Goal: Obtain resource: Download file/media

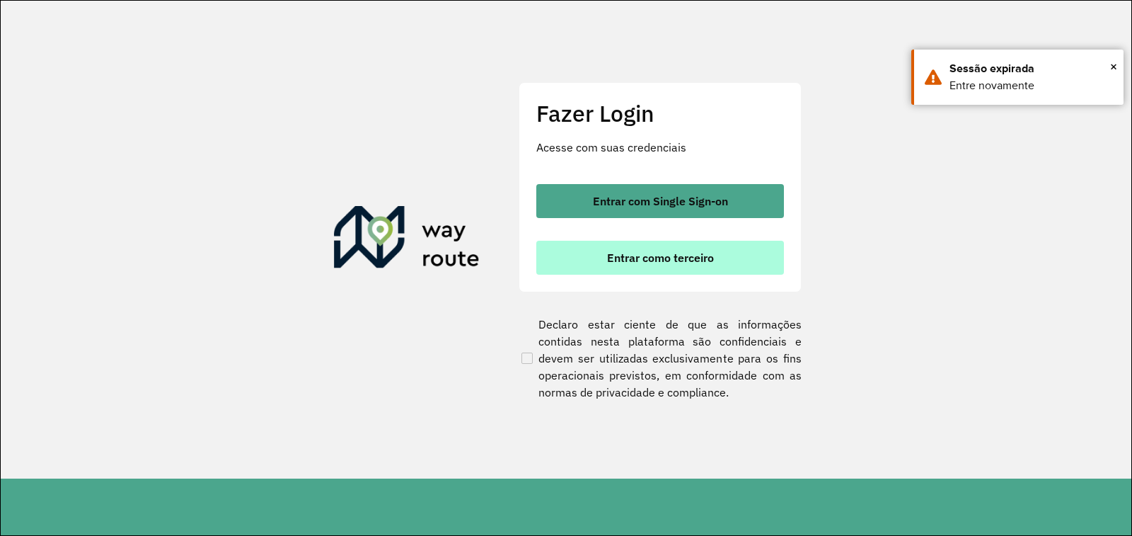
click at [585, 262] on button "Entrar como terceiro" at bounding box center [660, 258] width 248 height 34
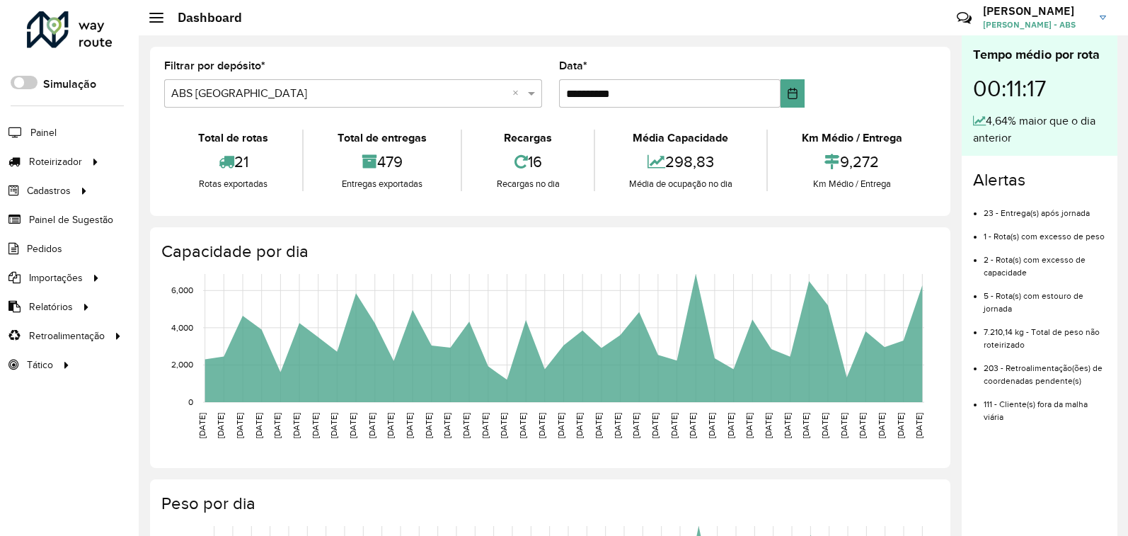
click at [67, 250] on li "Pedidos" at bounding box center [69, 248] width 139 height 29
click at [45, 250] on span "Pedidos" at bounding box center [45, 248] width 37 height 15
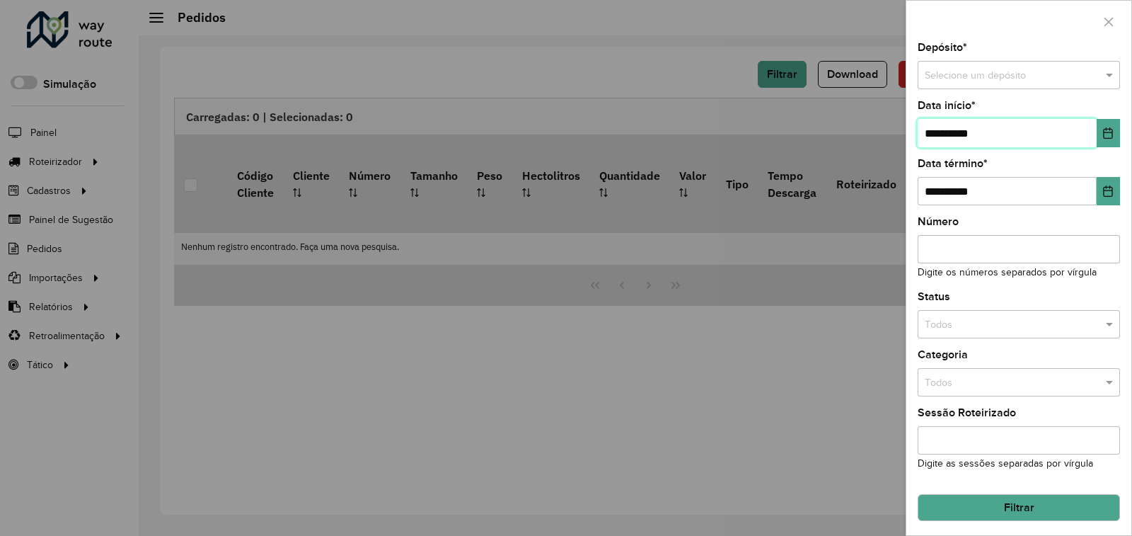
click at [1004, 129] on input "**********" at bounding box center [1007, 133] width 179 height 28
type input "**********"
click at [1105, 76] on span at bounding box center [1112, 76] width 18 height 16
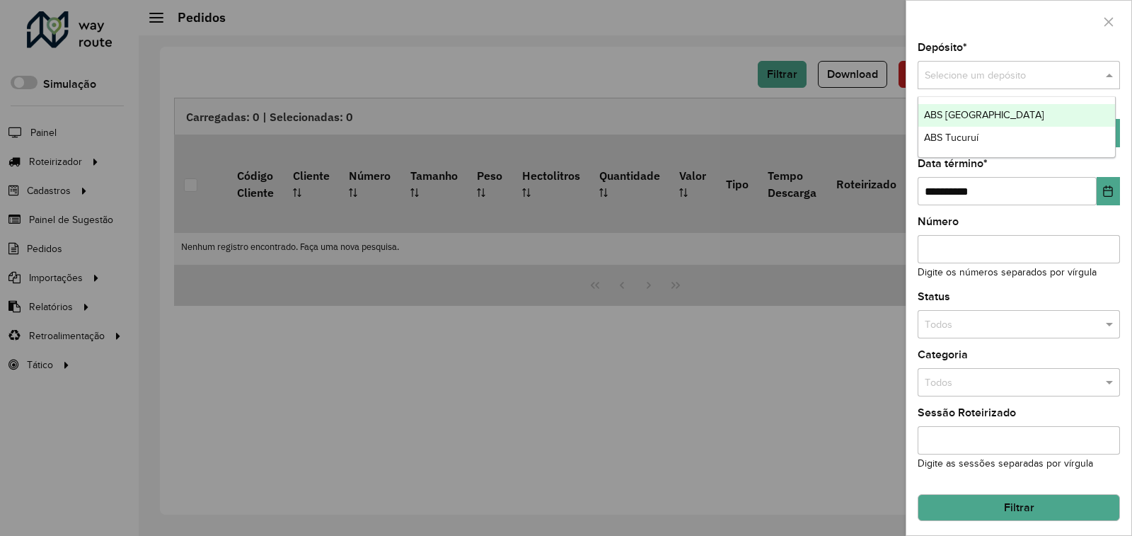
click at [992, 117] on span "ABS [GEOGRAPHIC_DATA]" at bounding box center [984, 114] width 120 height 11
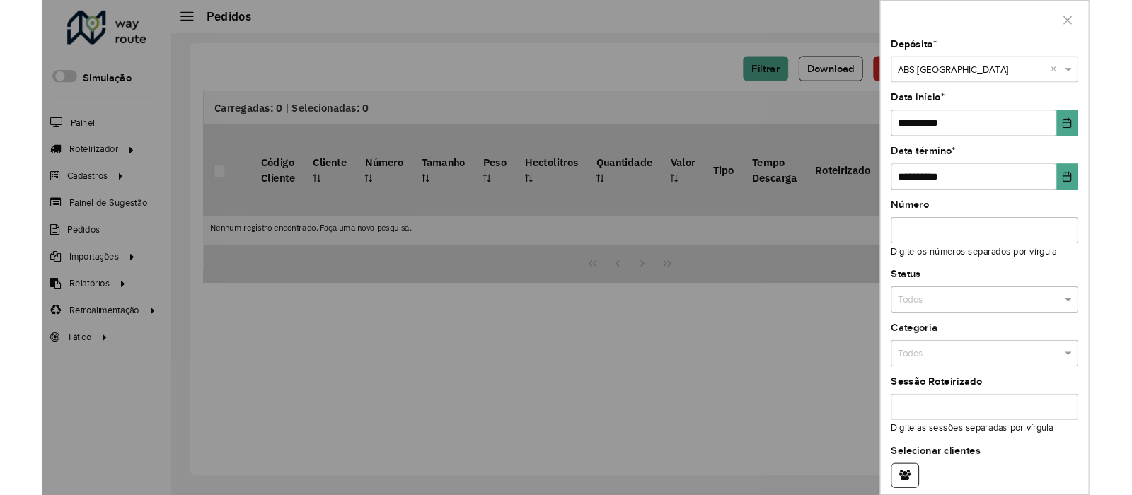
scroll to position [61, 0]
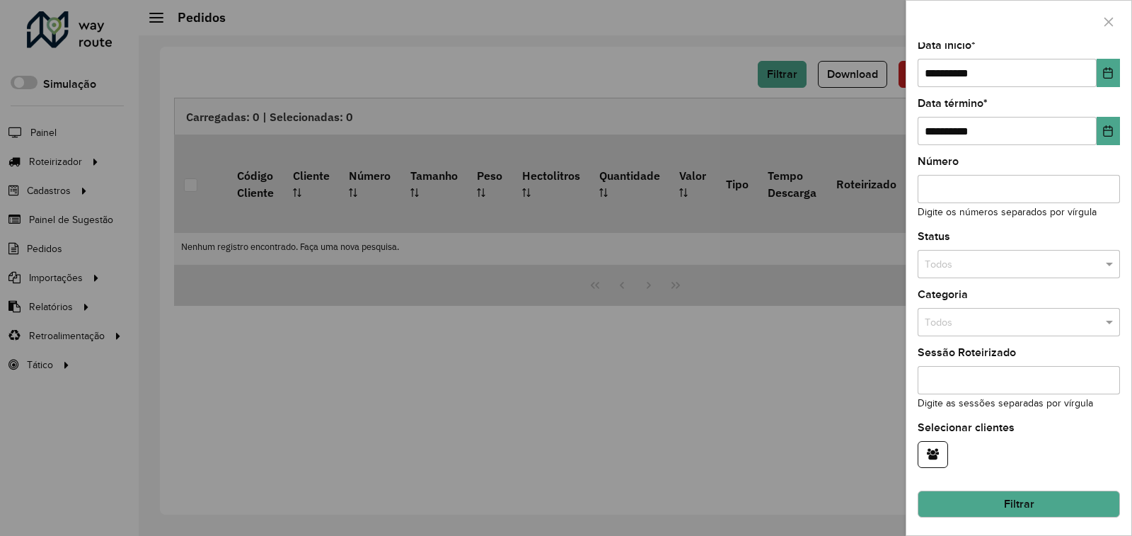
click at [972, 494] on button "Filtrar" at bounding box center [1019, 503] width 202 height 27
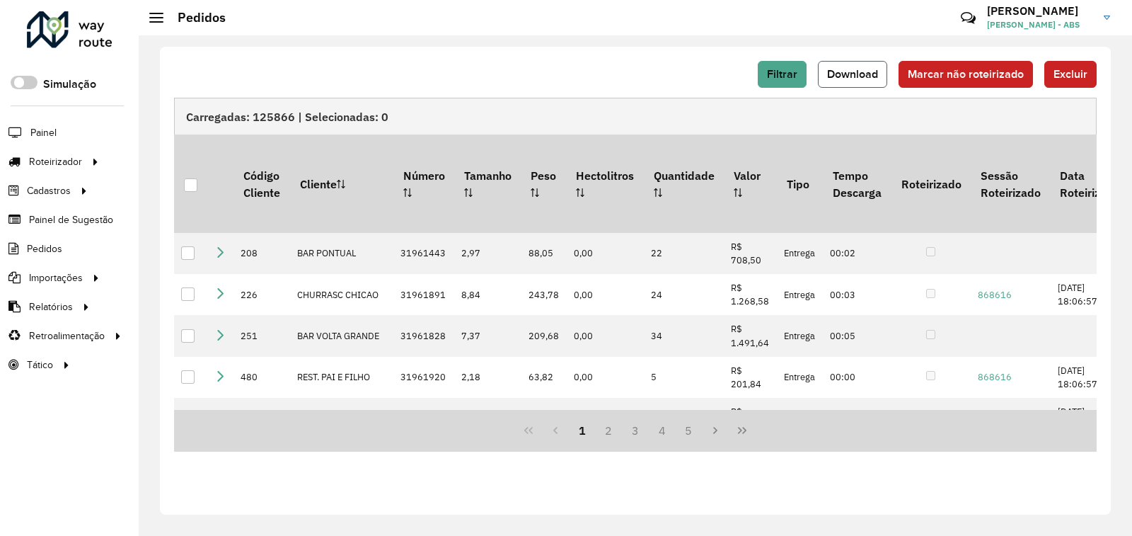
click at [834, 87] on button "Download" at bounding box center [852, 74] width 69 height 27
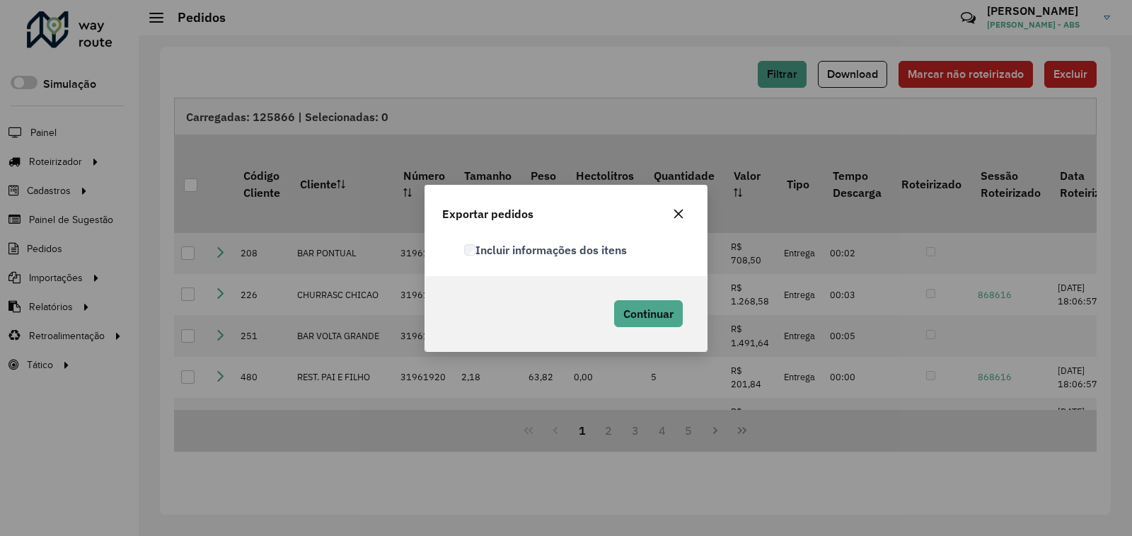
click at [464, 254] on div "Incluir informações dos itens" at bounding box center [577, 250] width 243 height 17
click at [636, 316] on span "Continuar" at bounding box center [648, 313] width 50 height 14
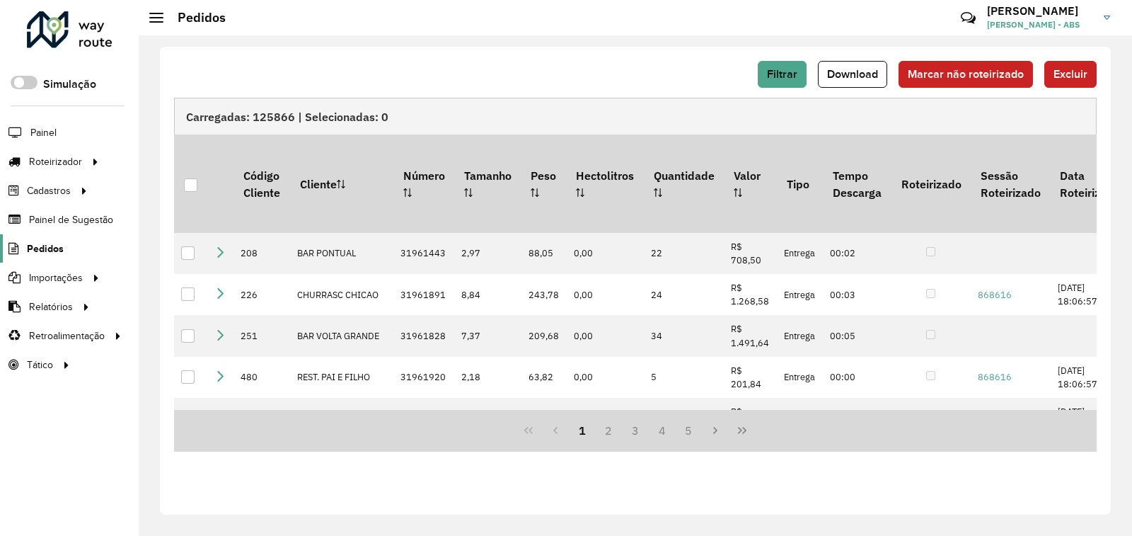
click at [45, 240] on link "Pedidos" at bounding box center [32, 248] width 64 height 28
click at [22, 254] on icon at bounding box center [12, 249] width 24 height 12
click at [783, 86] on button "Filtrar" at bounding box center [782, 74] width 49 height 27
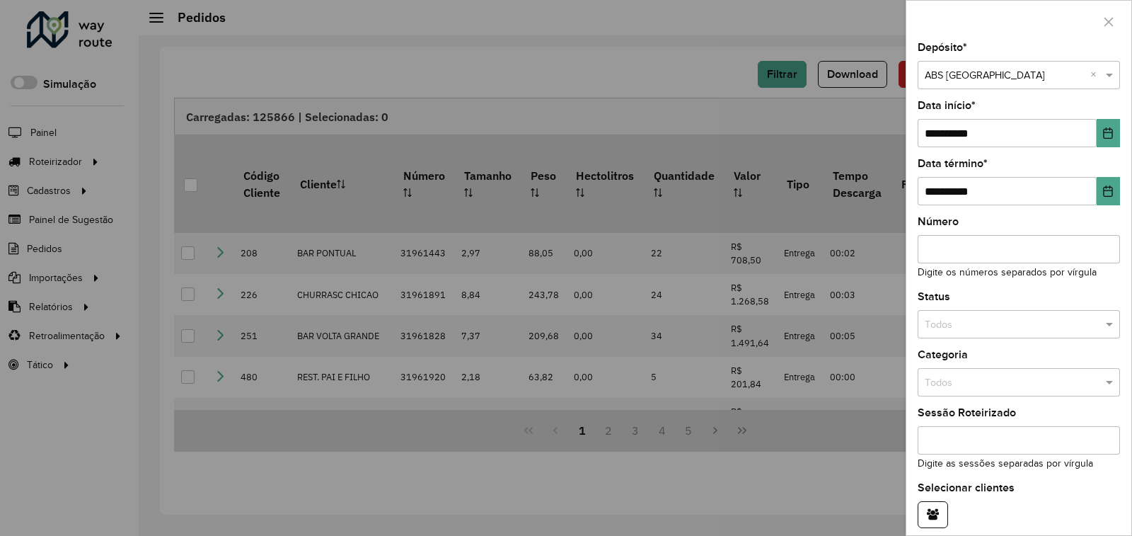
click at [844, 98] on div at bounding box center [566, 268] width 1132 height 536
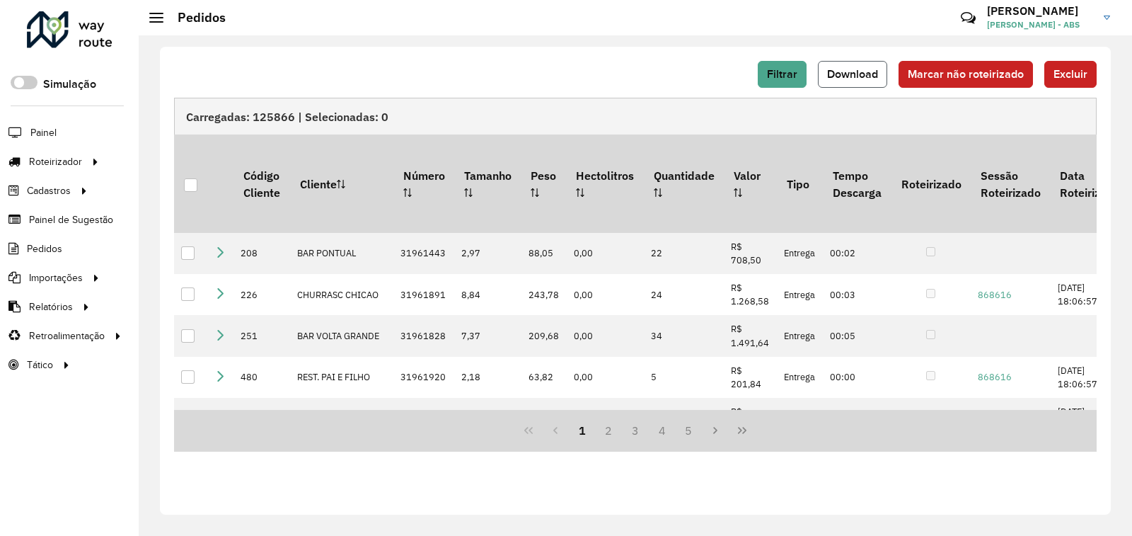
click at [868, 74] on span "Download" at bounding box center [852, 74] width 51 height 12
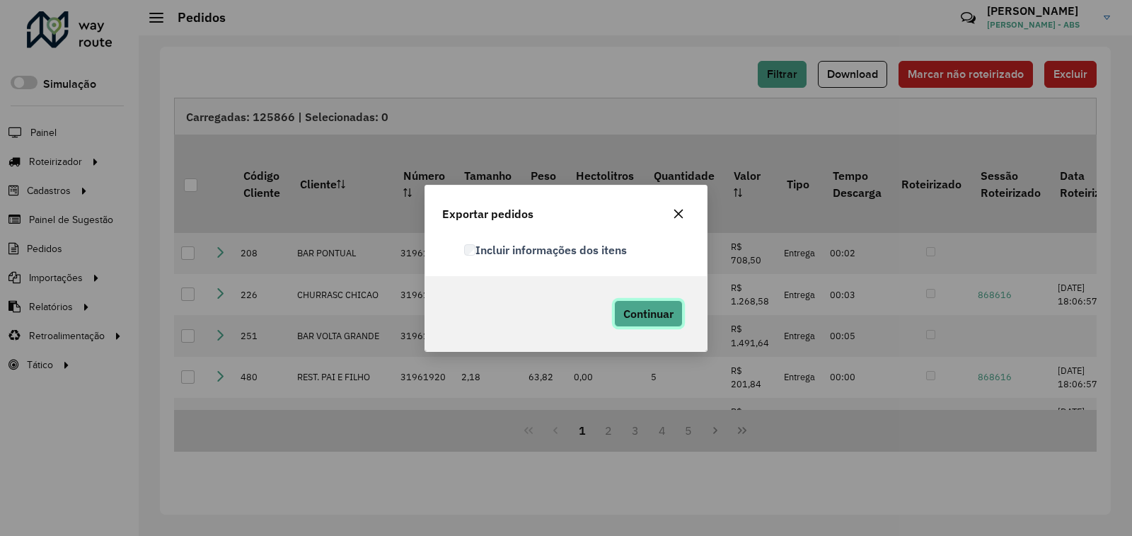
click at [661, 315] on span "Continuar" at bounding box center [648, 313] width 50 height 14
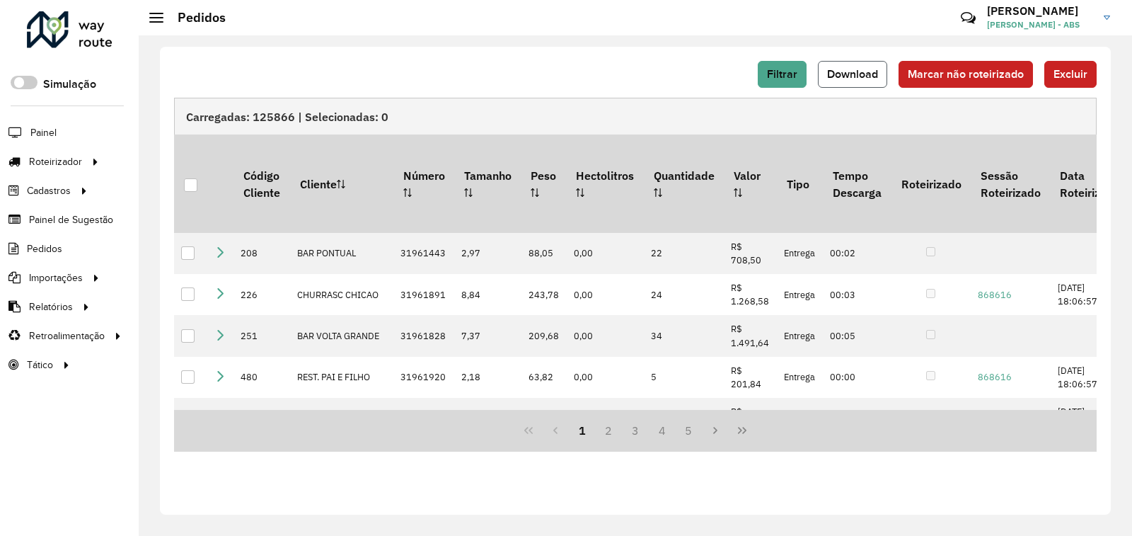
click at [868, 78] on span "Download" at bounding box center [852, 74] width 51 height 12
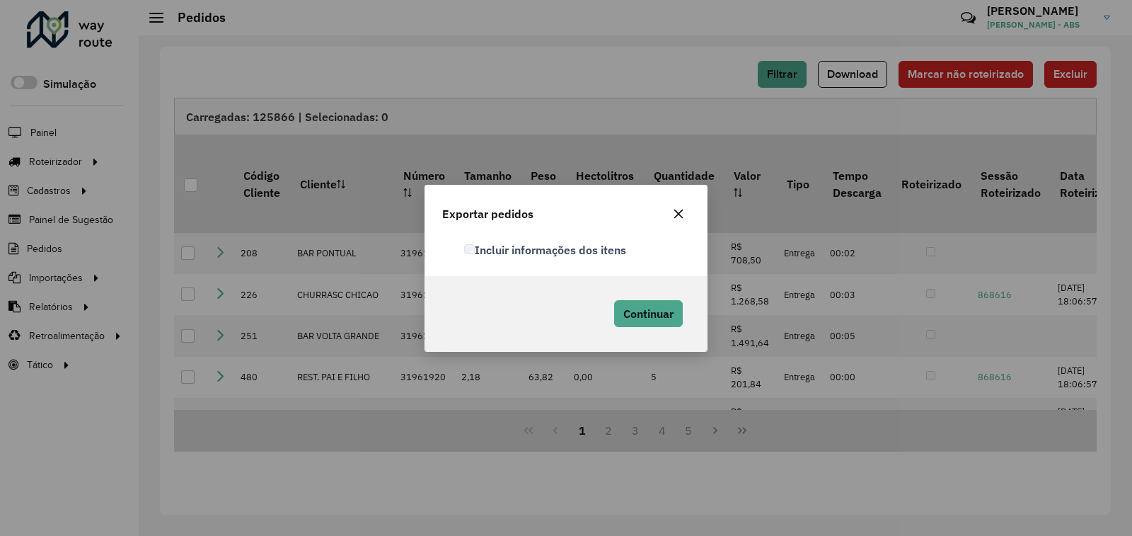
click at [463, 259] on div "Incluir informações dos itens" at bounding box center [566, 256] width 282 height 40
click at [478, 254] on label "Incluir informações dos itens" at bounding box center [544, 249] width 161 height 17
click at [646, 305] on button "Continuar" at bounding box center [648, 313] width 69 height 27
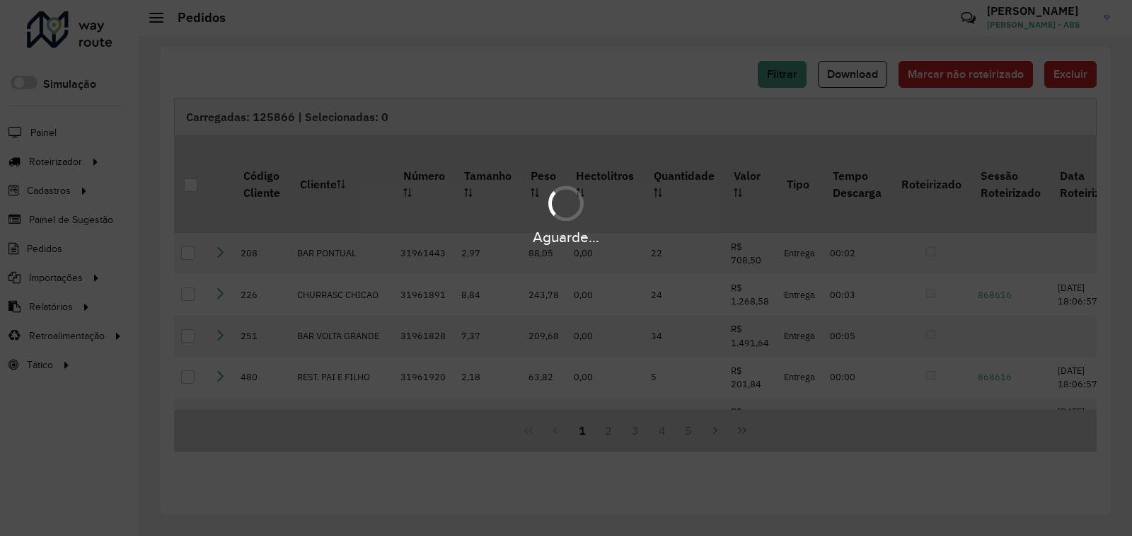
click at [682, 470] on div "Aguarde..." at bounding box center [566, 268] width 1132 height 536
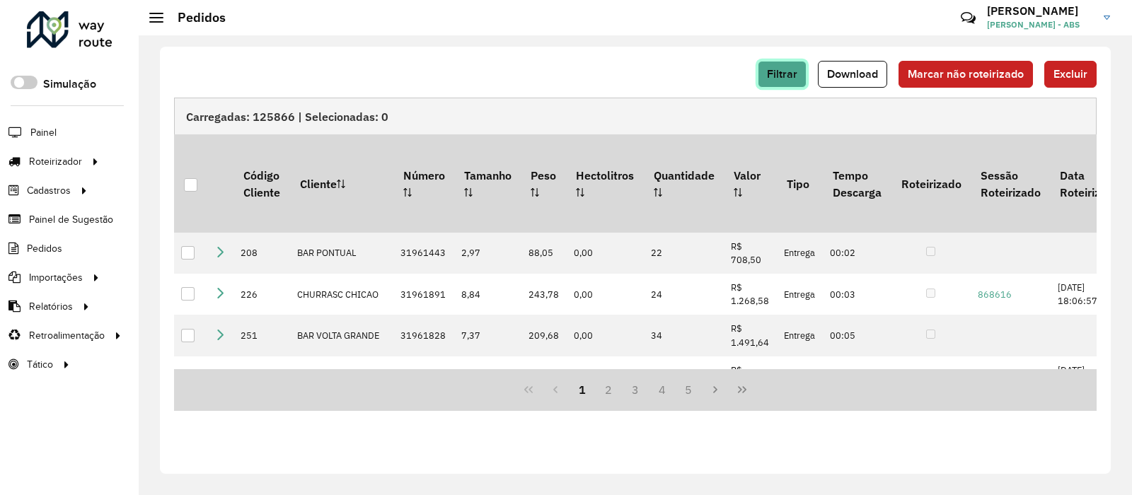
click at [779, 77] on span "Filtrar" at bounding box center [782, 74] width 30 height 12
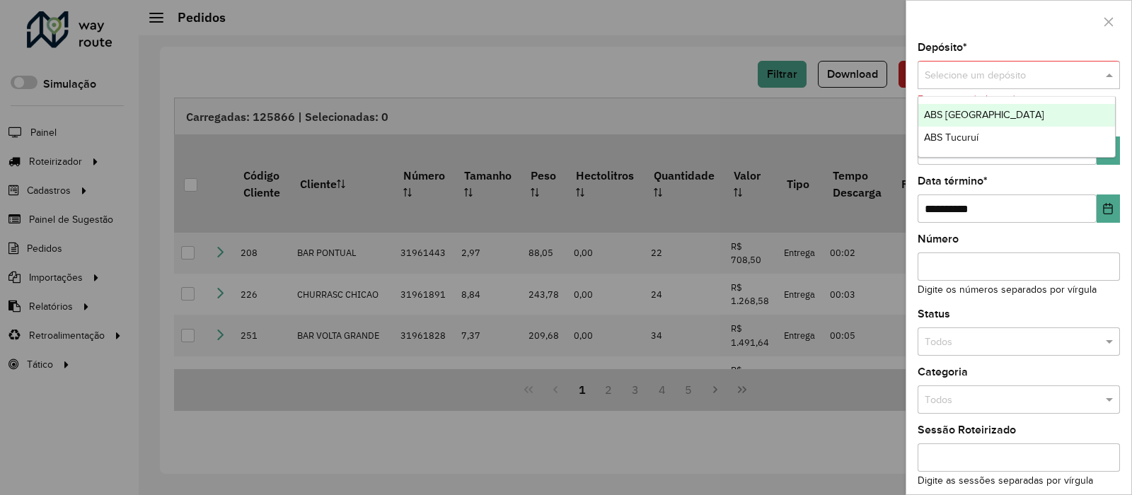
click at [1088, 74] on div at bounding box center [1019, 75] width 202 height 16
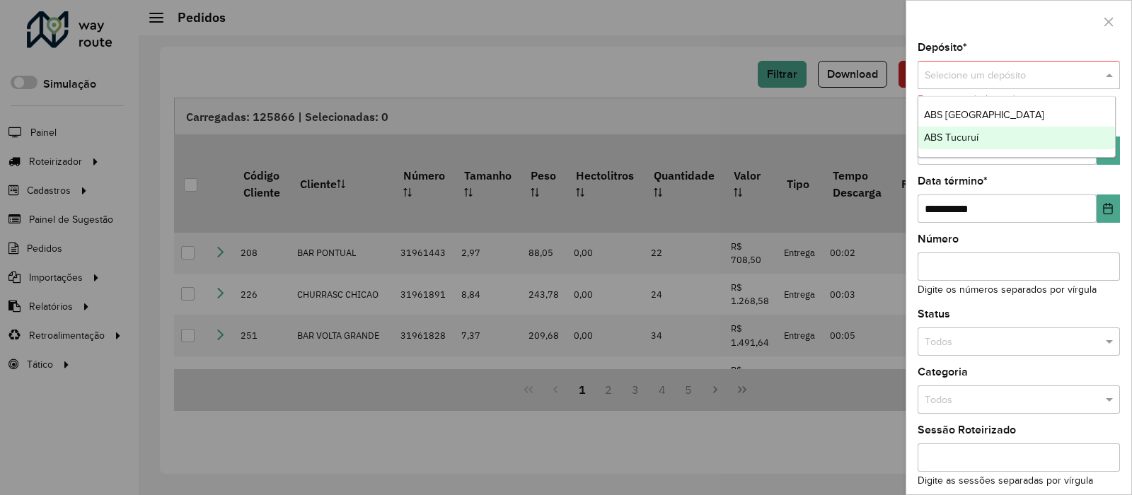
click at [1030, 140] on div "ABS Tucuruí" at bounding box center [1017, 138] width 197 height 23
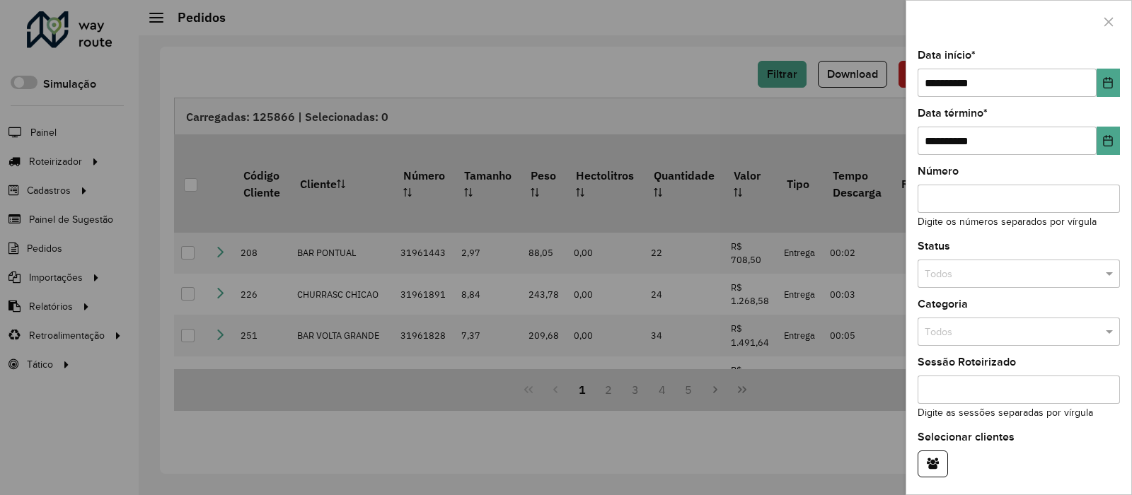
scroll to position [101, 0]
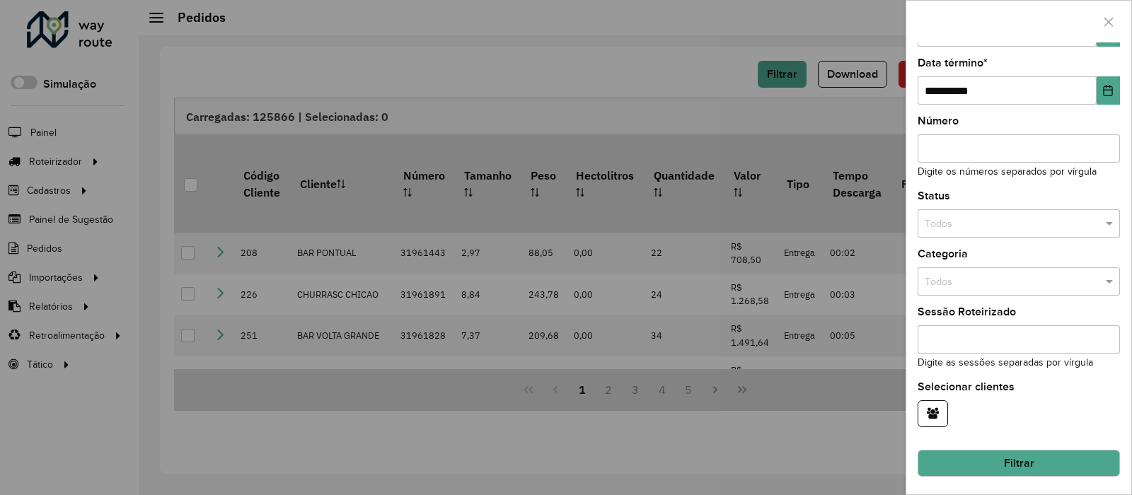
click at [1028, 467] on button "Filtrar" at bounding box center [1019, 463] width 202 height 27
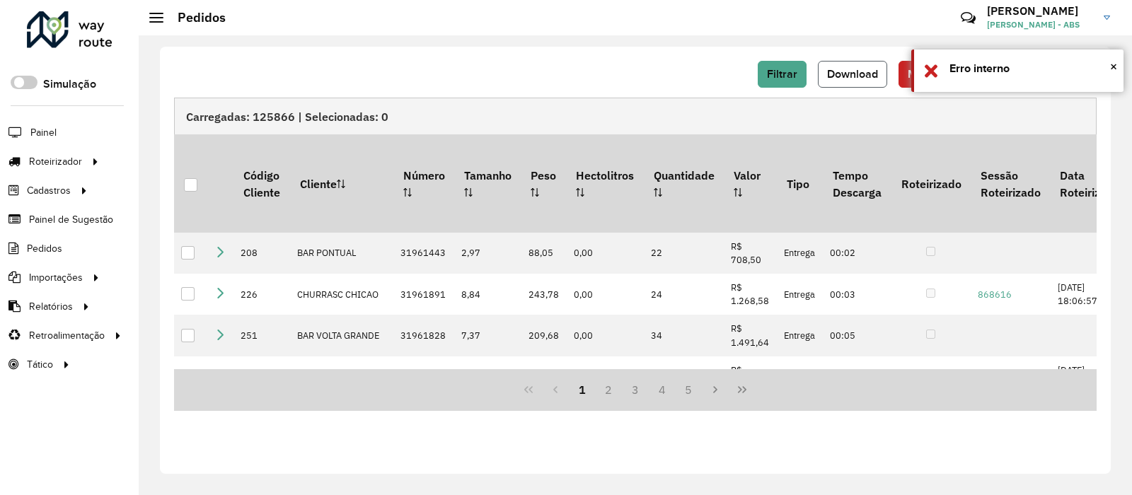
click at [851, 71] on span "Download" at bounding box center [852, 74] width 51 height 12
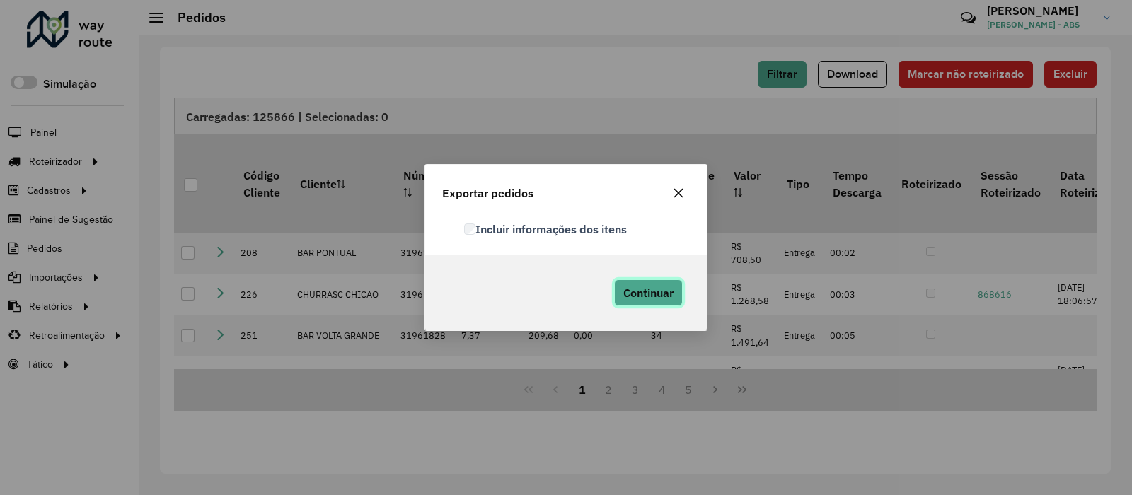
click at [653, 289] on span "Continuar" at bounding box center [648, 293] width 50 height 14
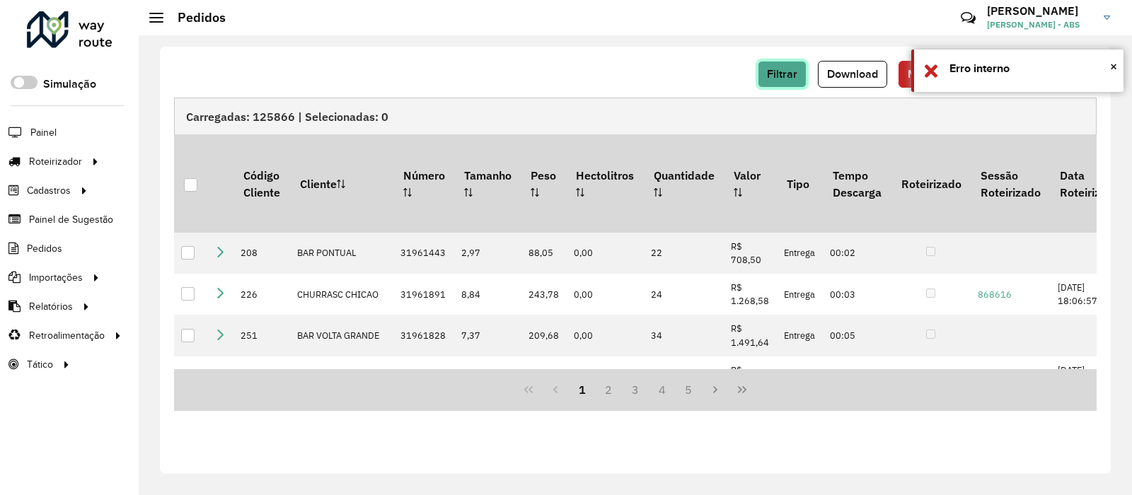
click at [789, 71] on span "Filtrar" at bounding box center [782, 74] width 30 height 12
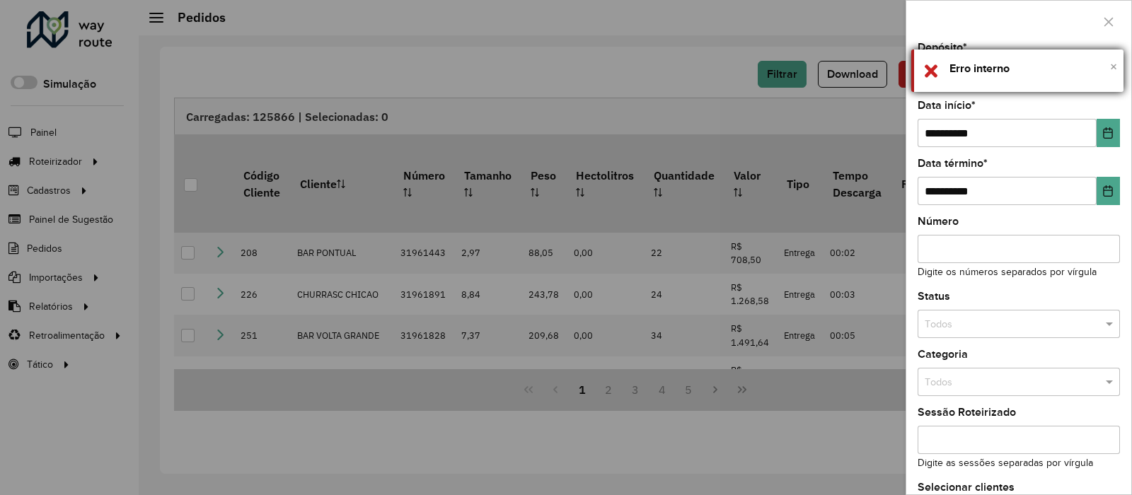
click at [1114, 69] on span "×" at bounding box center [1113, 67] width 7 height 16
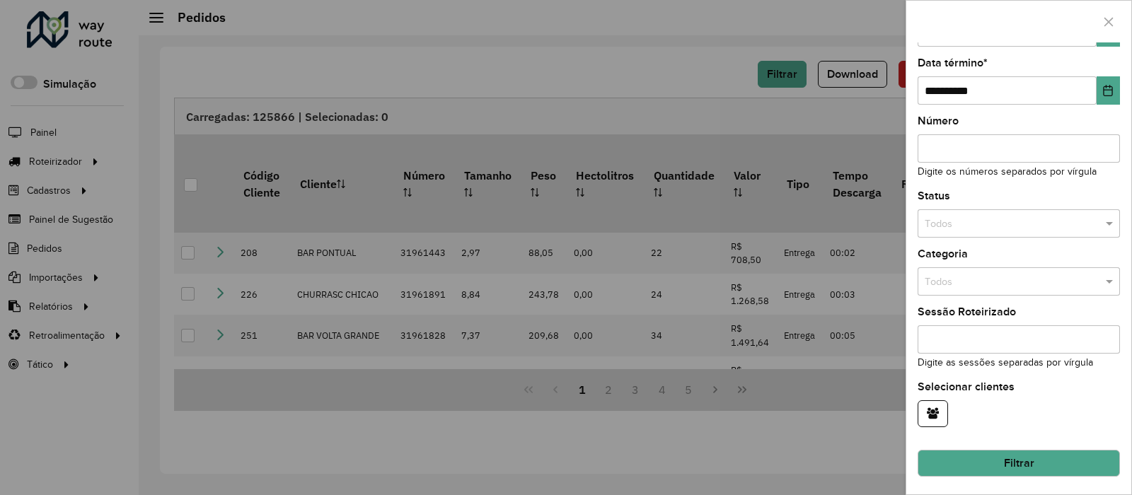
click at [1001, 461] on button "Filtrar" at bounding box center [1019, 463] width 202 height 27
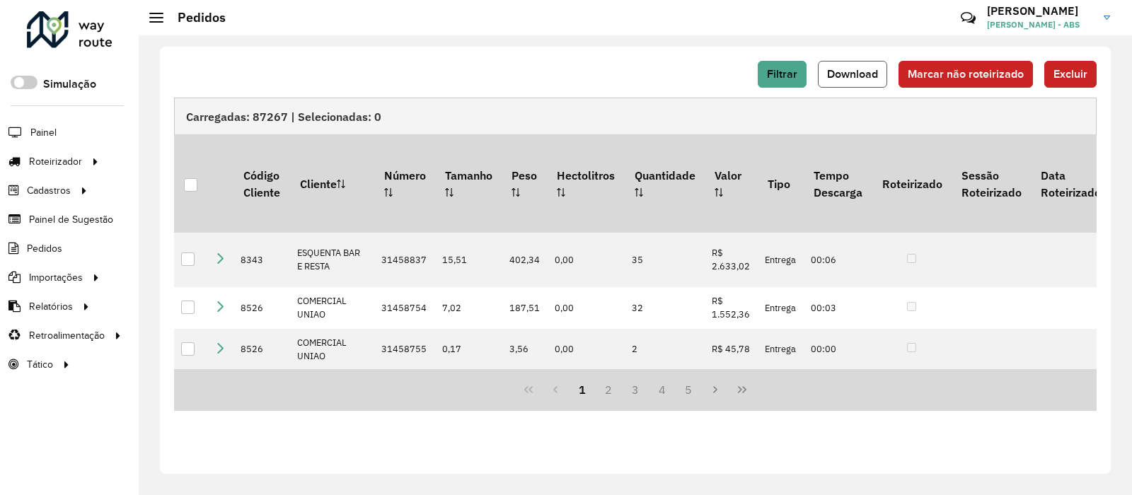
click at [870, 64] on button "Download" at bounding box center [852, 74] width 69 height 27
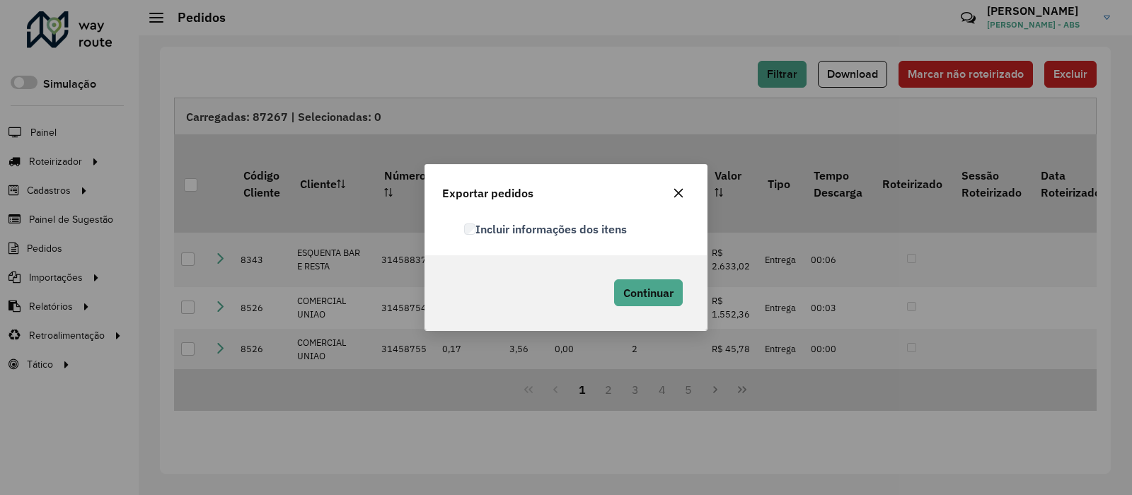
click at [476, 232] on label "Incluir informações dos itens" at bounding box center [545, 229] width 163 height 17
click at [629, 292] on span "Continuar" at bounding box center [648, 293] width 50 height 14
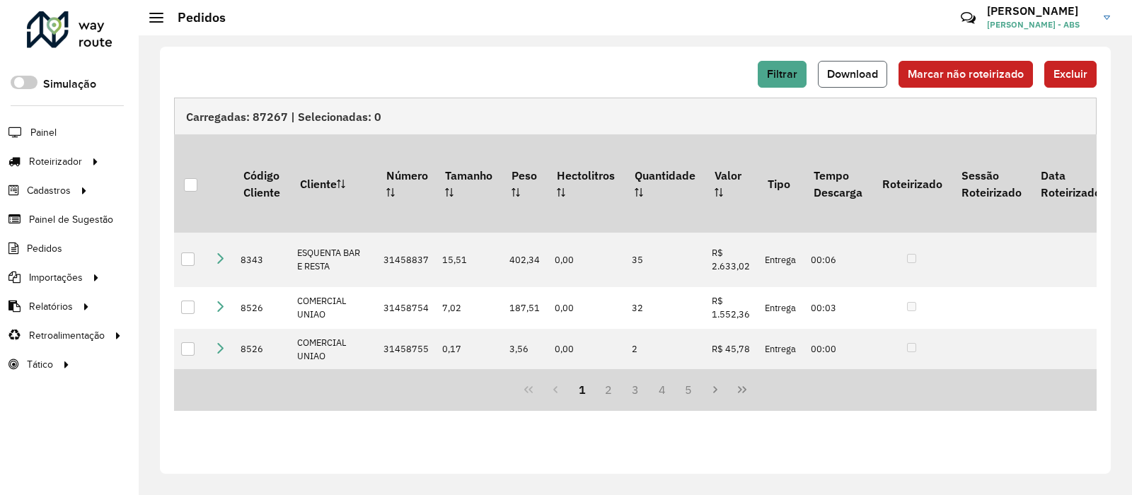
click at [866, 67] on button "Download" at bounding box center [852, 74] width 69 height 27
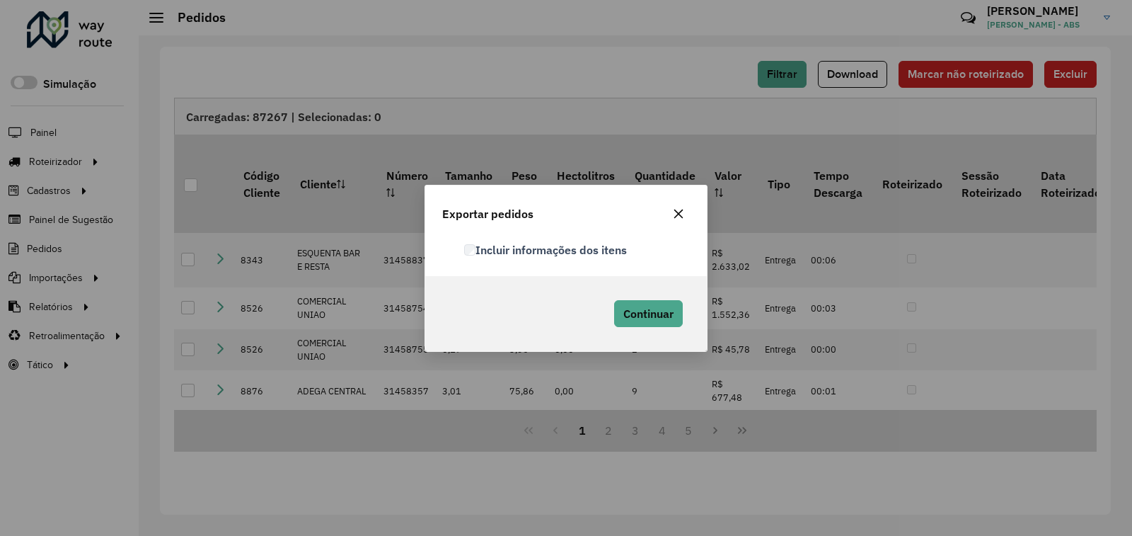
click at [686, 192] on div "Exportar pedidos" at bounding box center [566, 210] width 282 height 51
click at [686, 211] on button "button" at bounding box center [678, 213] width 23 height 23
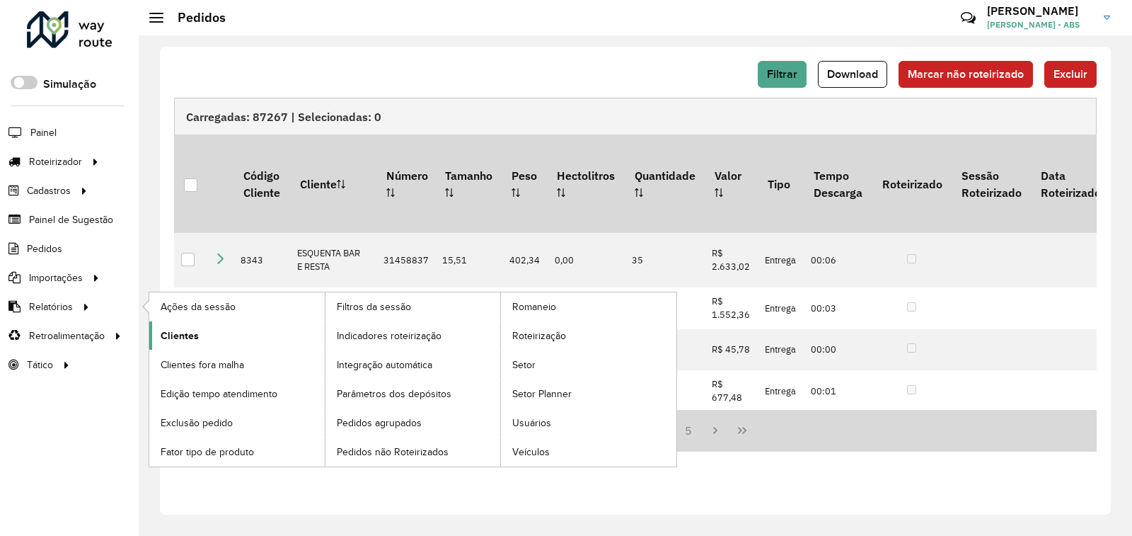
click at [211, 326] on link "Clientes" at bounding box center [237, 335] width 176 height 28
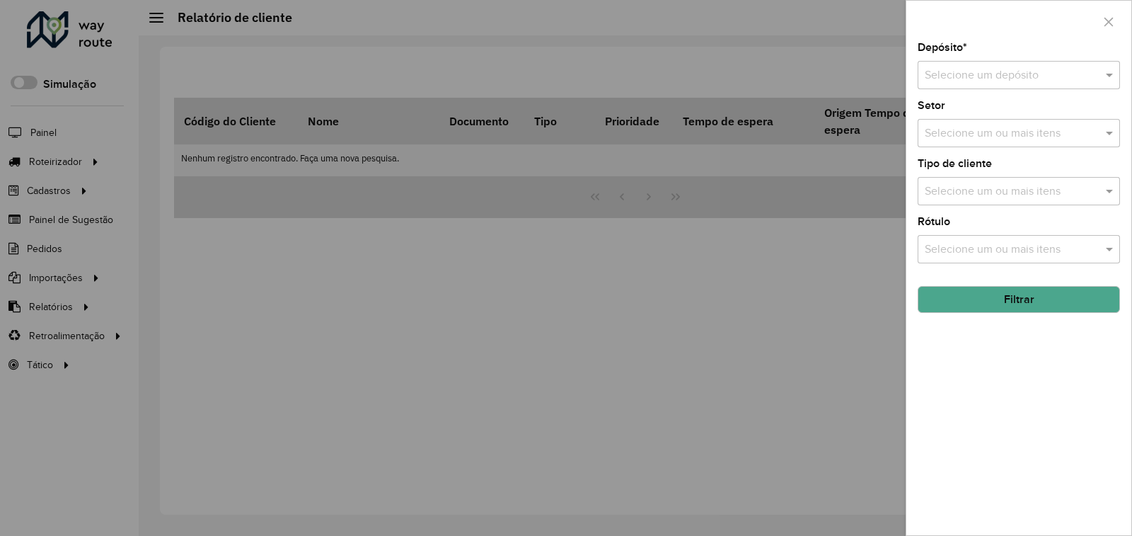
click at [979, 87] on div "Selecione um depósito" at bounding box center [1019, 75] width 202 height 28
click at [981, 110] on span "ABS [GEOGRAPHIC_DATA]" at bounding box center [992, 116] width 136 height 12
click at [978, 294] on button "Filtrar" at bounding box center [1019, 299] width 202 height 27
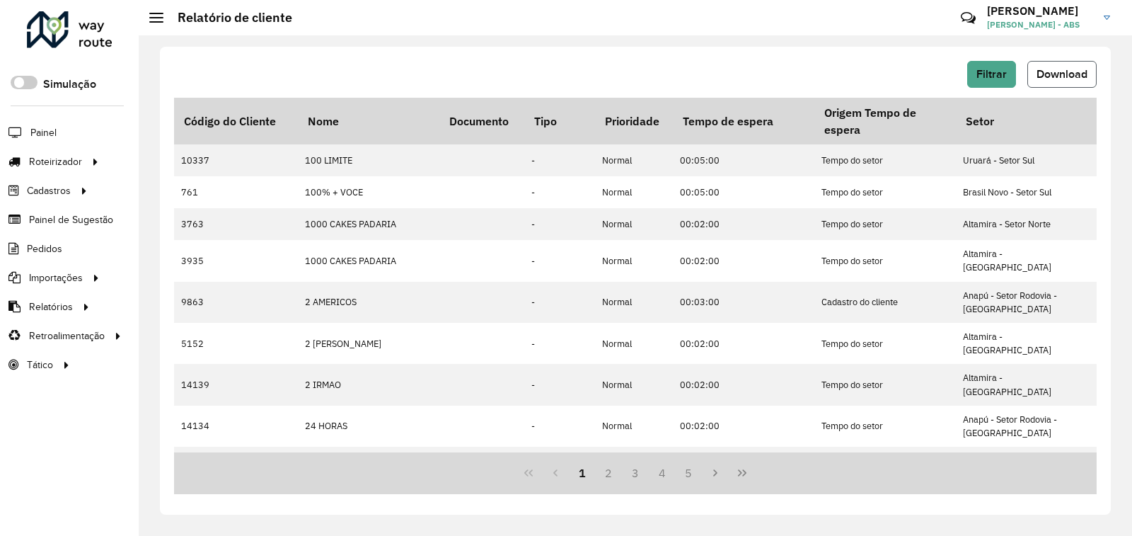
click at [1069, 83] on button "Download" at bounding box center [1062, 74] width 69 height 27
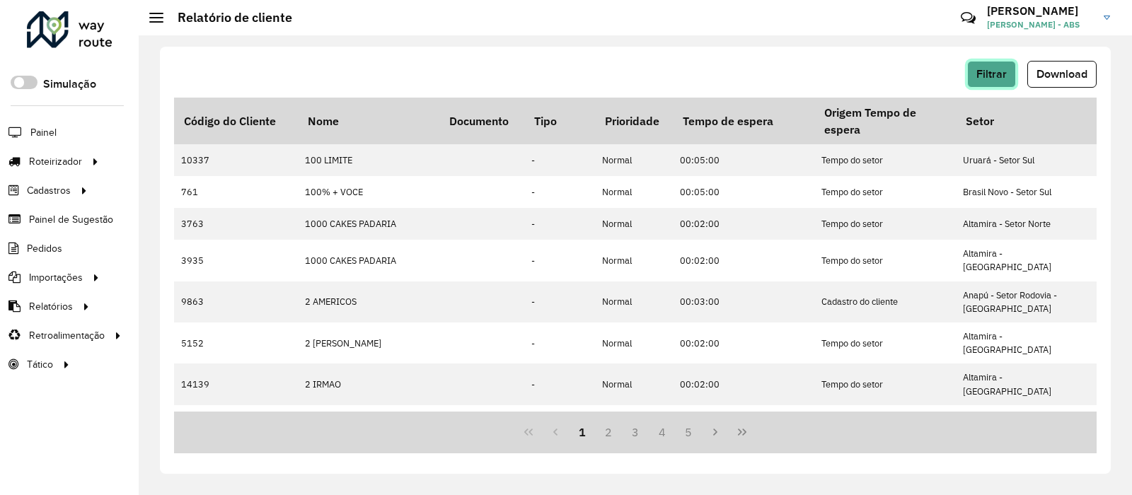
click at [998, 81] on button "Filtrar" at bounding box center [991, 74] width 49 height 27
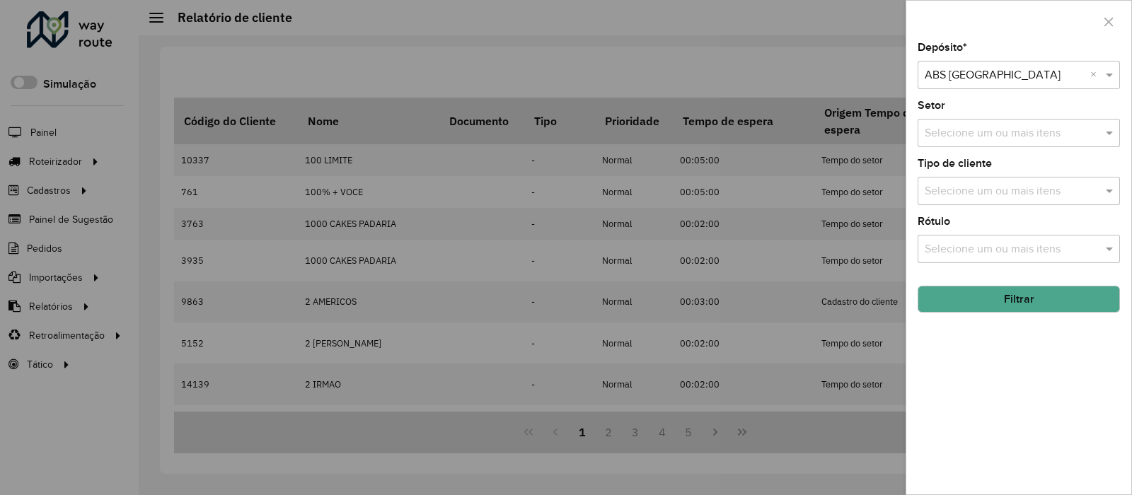
click at [1087, 69] on div at bounding box center [1019, 76] width 202 height 18
click at [1013, 104] on div "ABS Tucuruí" at bounding box center [1019, 116] width 201 height 24
click at [989, 302] on button "Filtrar" at bounding box center [1019, 299] width 202 height 27
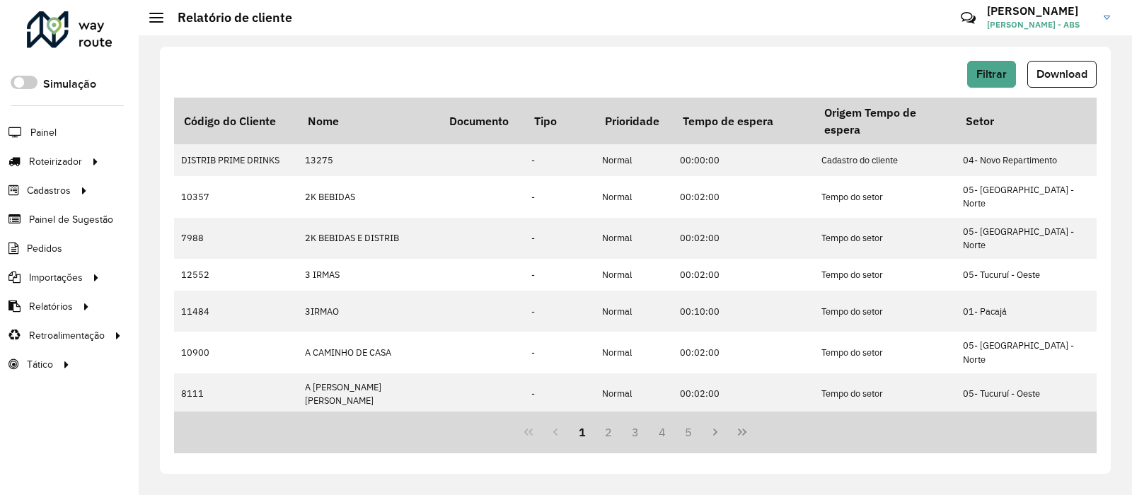
click at [1076, 86] on button "Download" at bounding box center [1062, 74] width 69 height 27
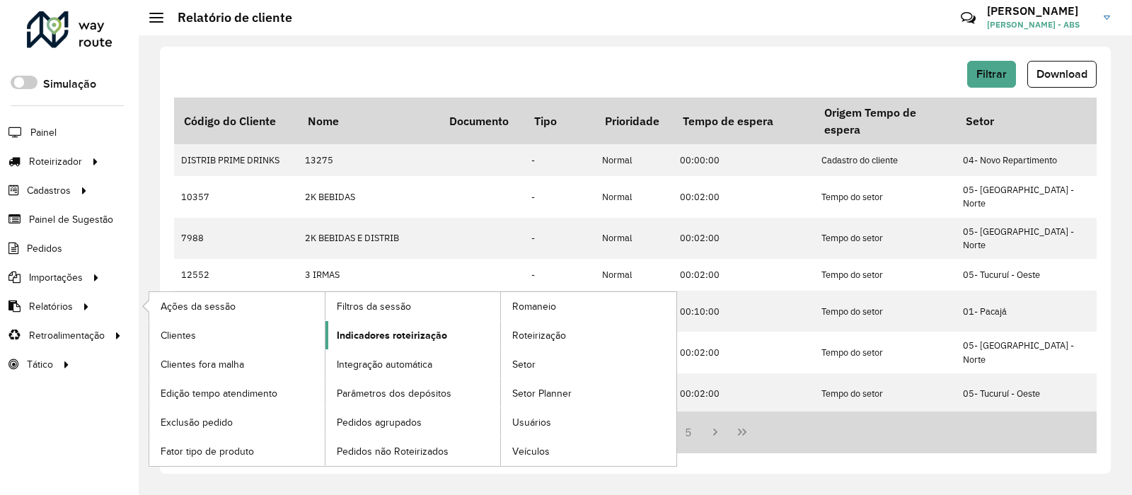
click at [376, 340] on span "Indicadores roteirização" at bounding box center [392, 335] width 110 height 15
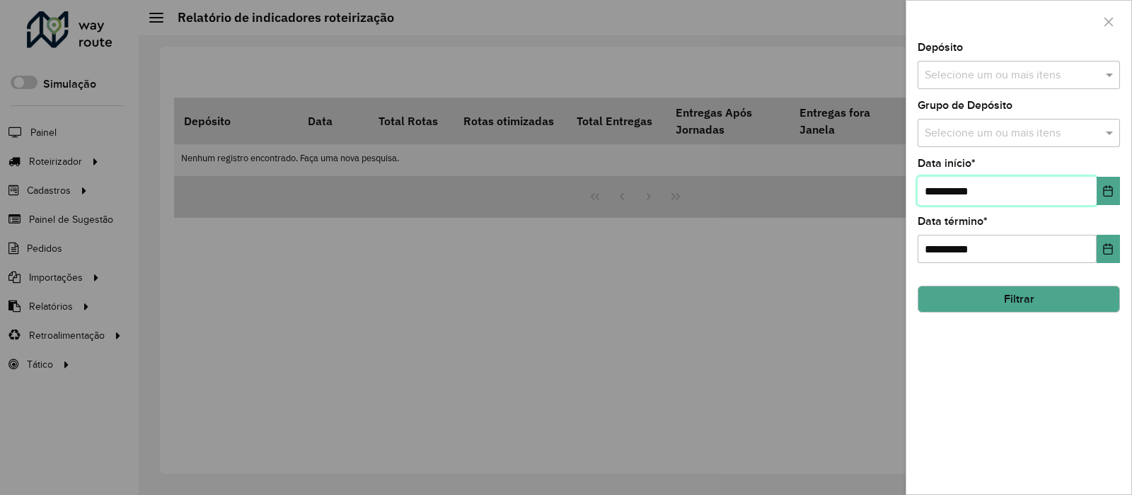
click at [1010, 197] on input "**********" at bounding box center [1007, 191] width 179 height 28
type input "**********"
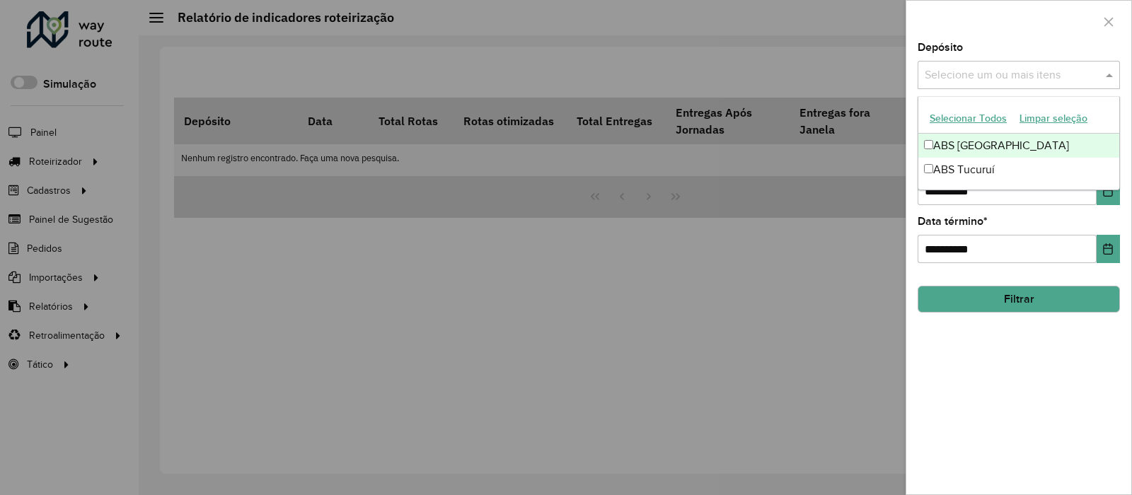
click at [1022, 89] on div "Selecione um ou mais itens" at bounding box center [1019, 75] width 202 height 28
click at [1005, 139] on div "ABS [GEOGRAPHIC_DATA]" at bounding box center [1019, 146] width 201 height 24
click at [1027, 60] on div "Depósito Selecione um ou mais itens ABS ALTAMIRA × ×" at bounding box center [1019, 65] width 202 height 47
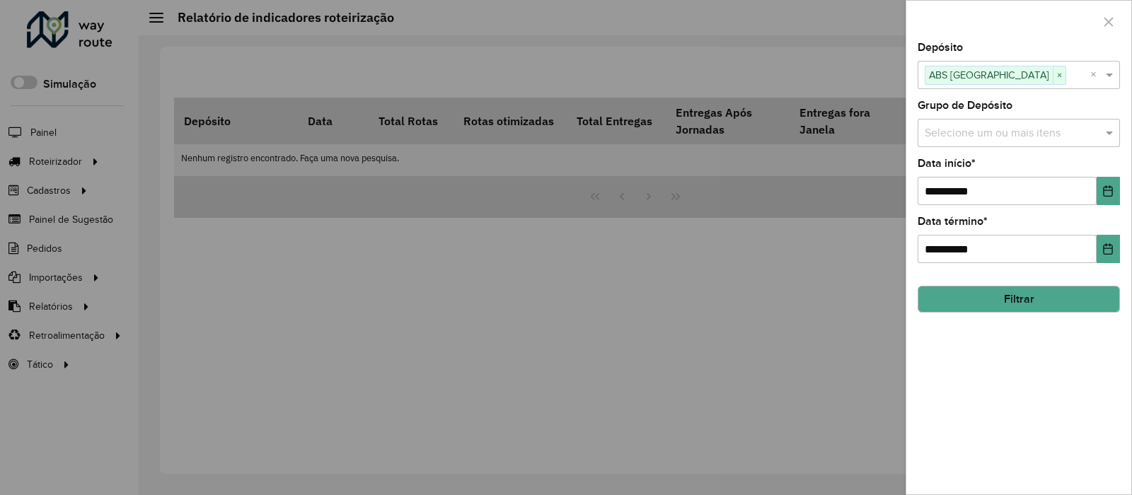
click at [984, 289] on button "Filtrar" at bounding box center [1019, 299] width 202 height 27
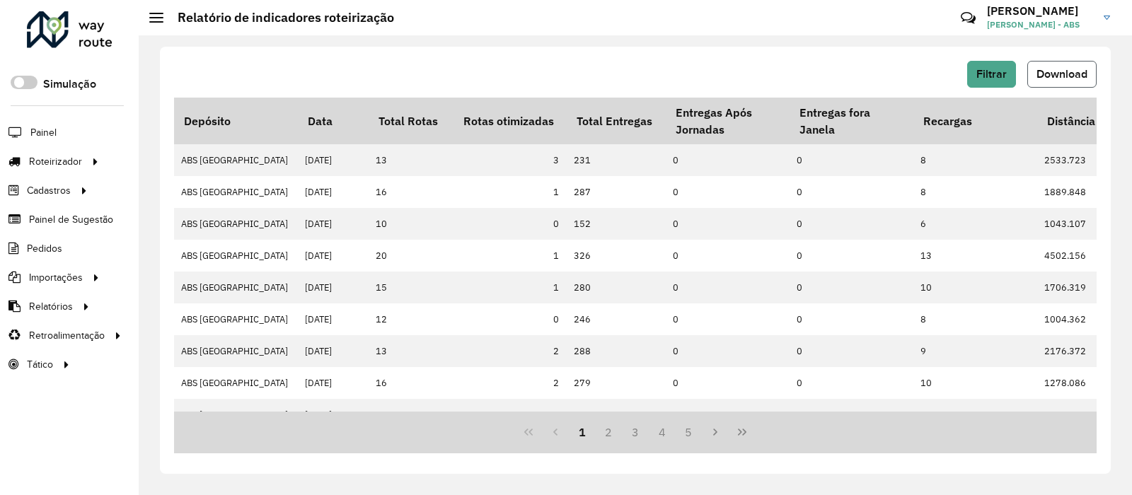
click at [1067, 86] on button "Download" at bounding box center [1062, 74] width 69 height 27
click at [979, 76] on span "Filtrar" at bounding box center [992, 74] width 30 height 12
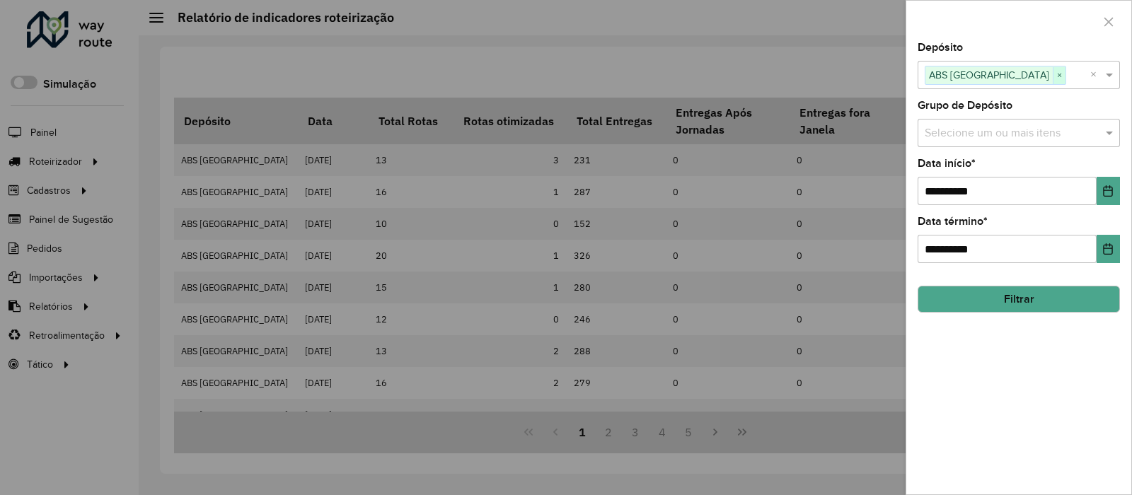
click at [1053, 72] on span "×" at bounding box center [1059, 75] width 13 height 17
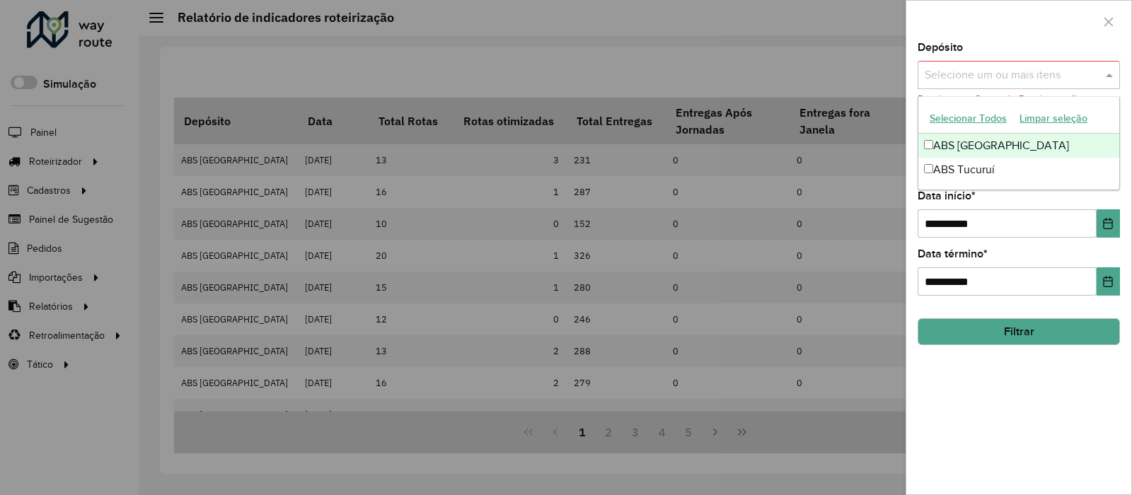
click at [1008, 72] on input "text" at bounding box center [1011, 75] width 181 height 17
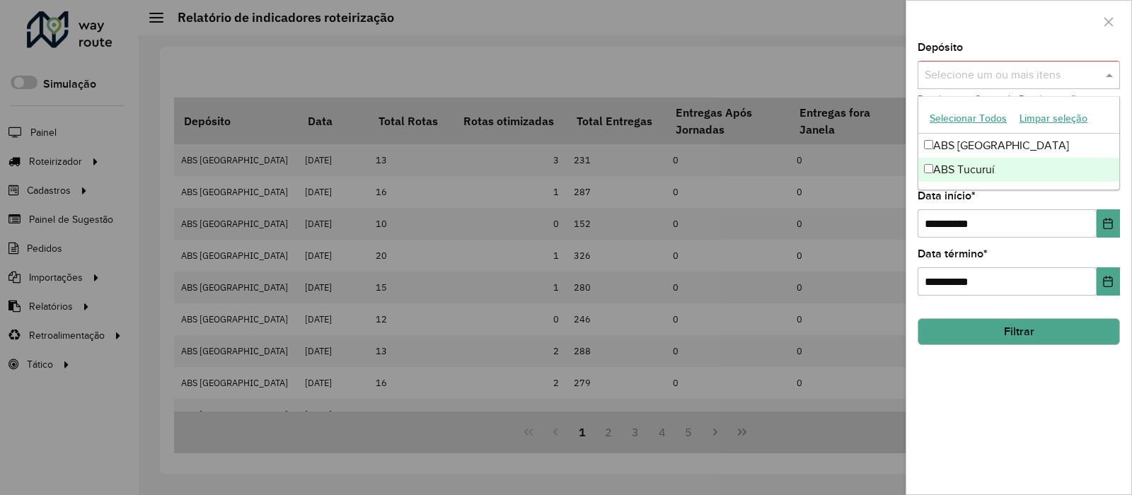
click at [990, 170] on div "ABS Tucuruí" at bounding box center [1019, 170] width 201 height 24
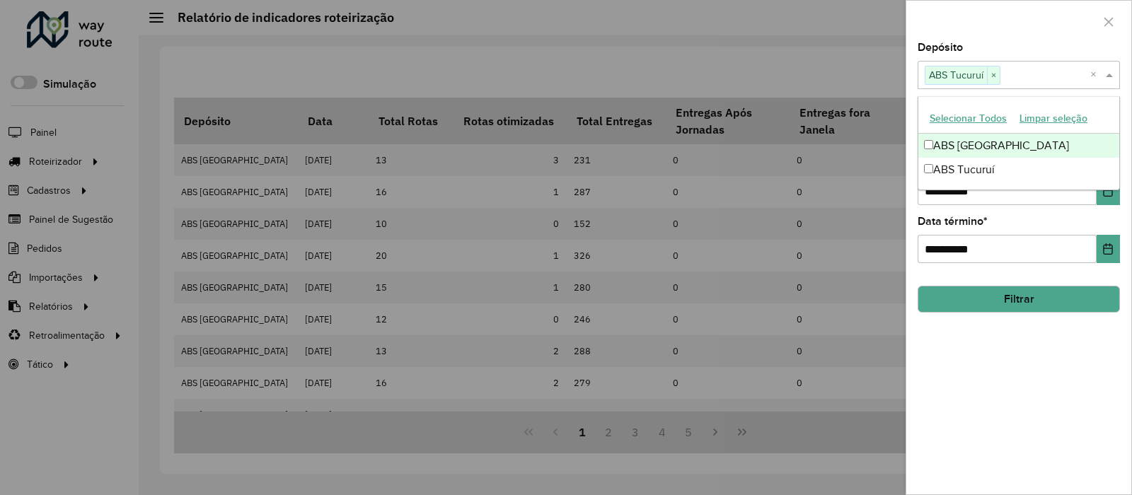
click at [1049, 41] on div at bounding box center [1019, 22] width 225 height 42
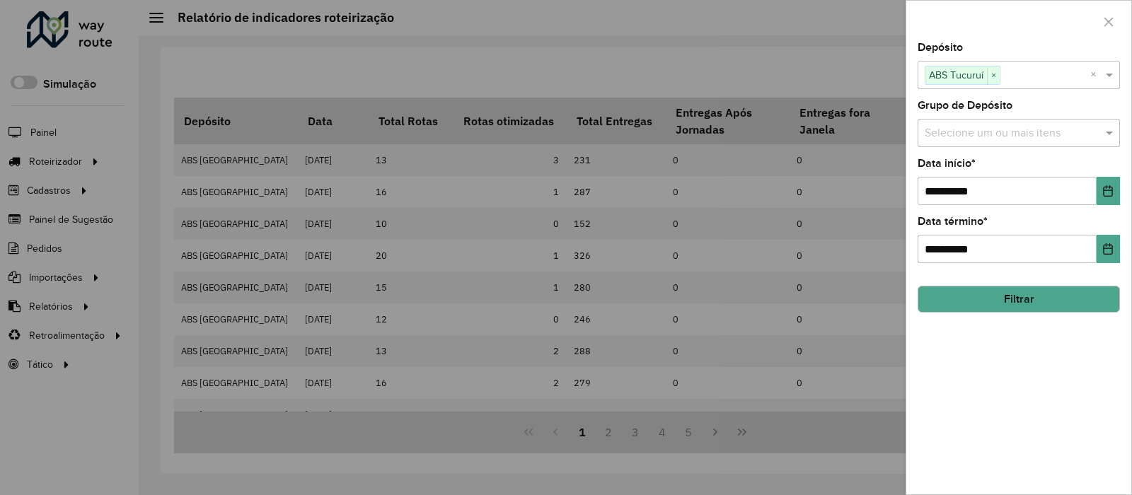
click at [1006, 297] on button "Filtrar" at bounding box center [1019, 299] width 202 height 27
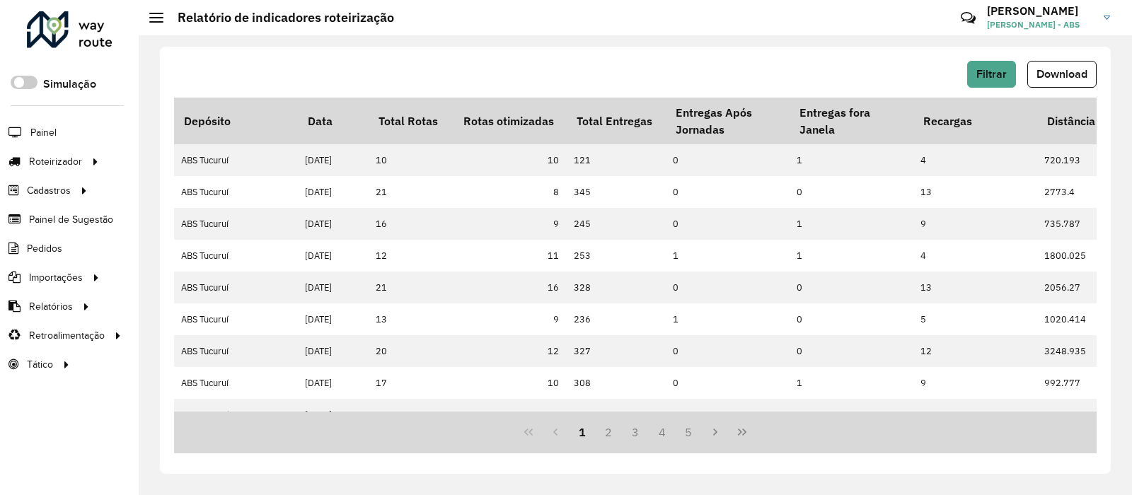
click at [1062, 80] on button "Download" at bounding box center [1062, 74] width 69 height 27
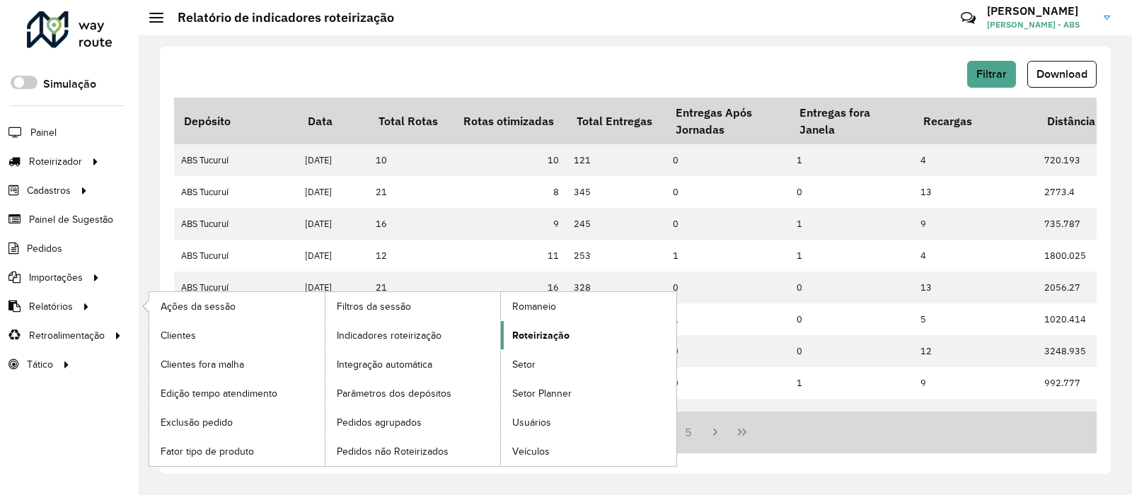
click at [559, 335] on span "Roteirização" at bounding box center [540, 335] width 57 height 15
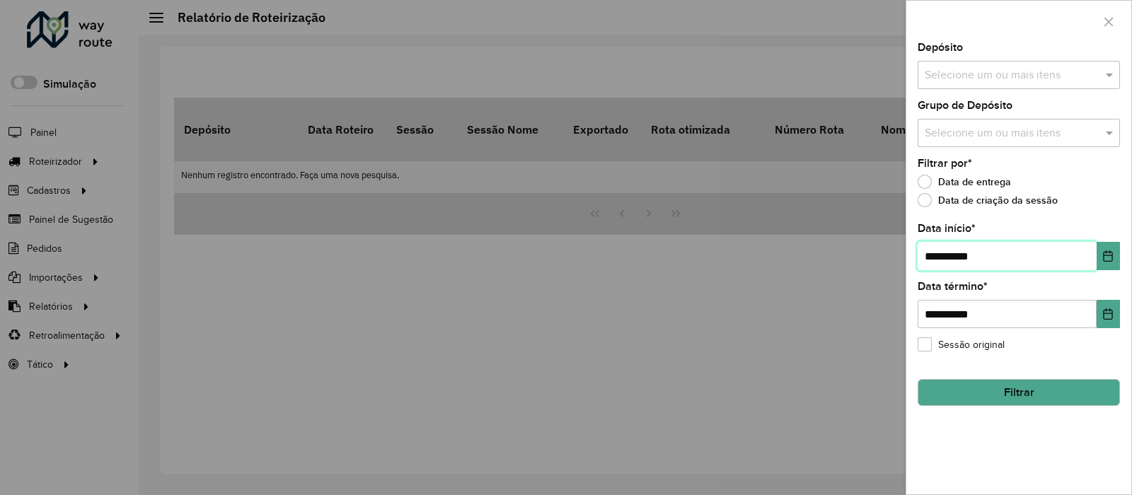
click at [993, 260] on input "**********" at bounding box center [1007, 256] width 179 height 28
type input "**********"
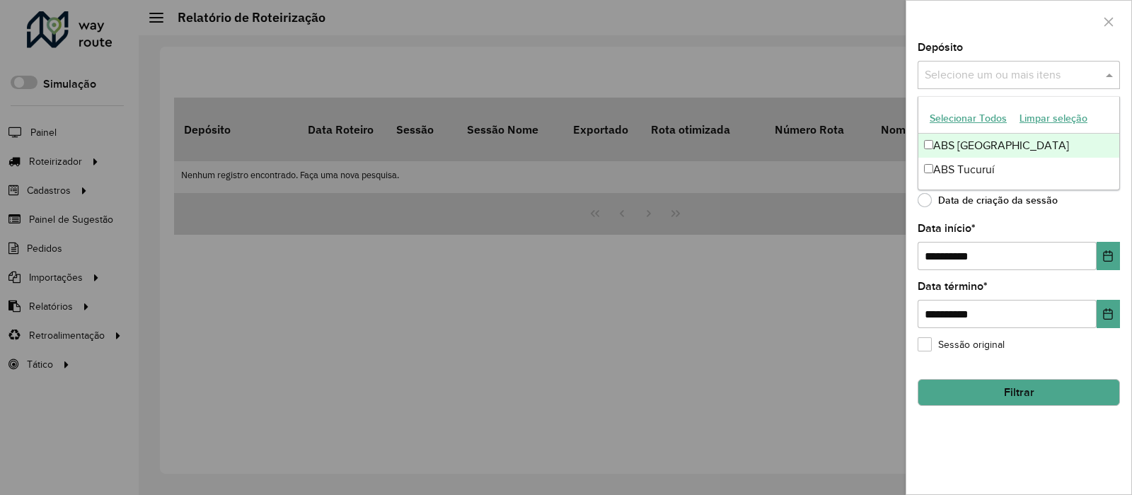
click at [994, 77] on input "text" at bounding box center [1011, 75] width 181 height 17
click at [974, 140] on div "ABS [GEOGRAPHIC_DATA]" at bounding box center [1019, 146] width 201 height 24
click at [992, 33] on div at bounding box center [1019, 22] width 225 height 42
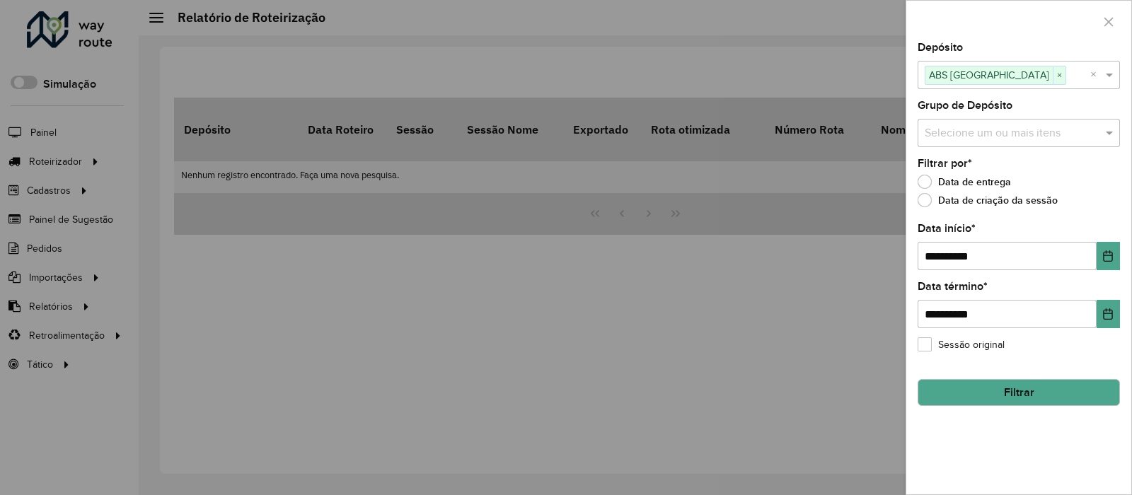
click at [989, 395] on button "Filtrar" at bounding box center [1019, 392] width 202 height 27
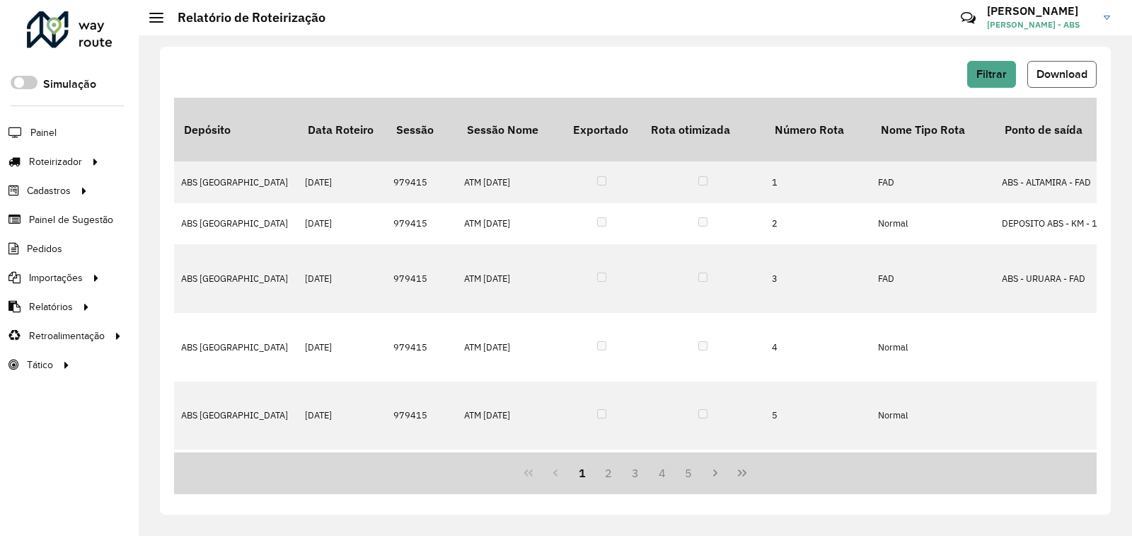
click at [1064, 86] on button "Download" at bounding box center [1062, 74] width 69 height 27
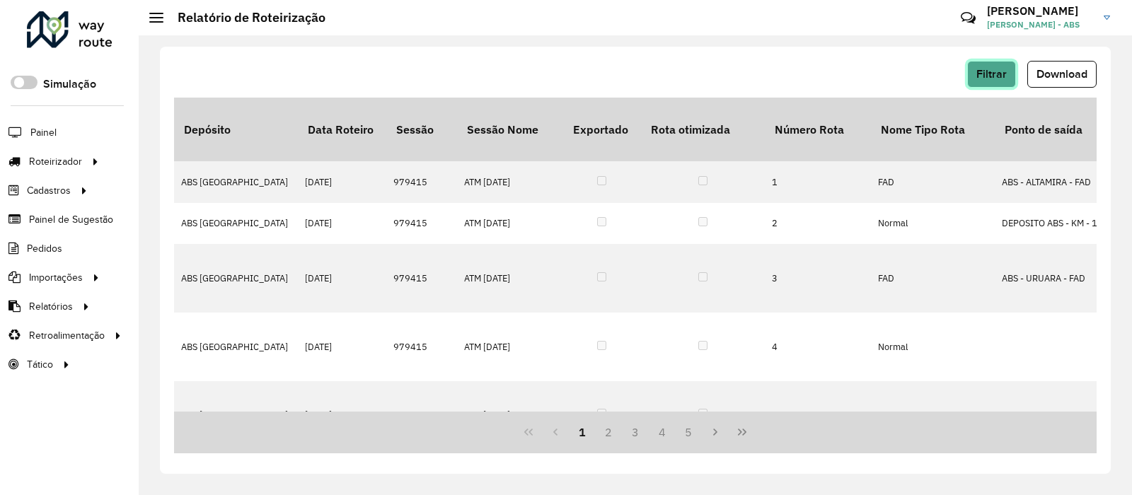
click at [996, 69] on span "Filtrar" at bounding box center [992, 74] width 30 height 12
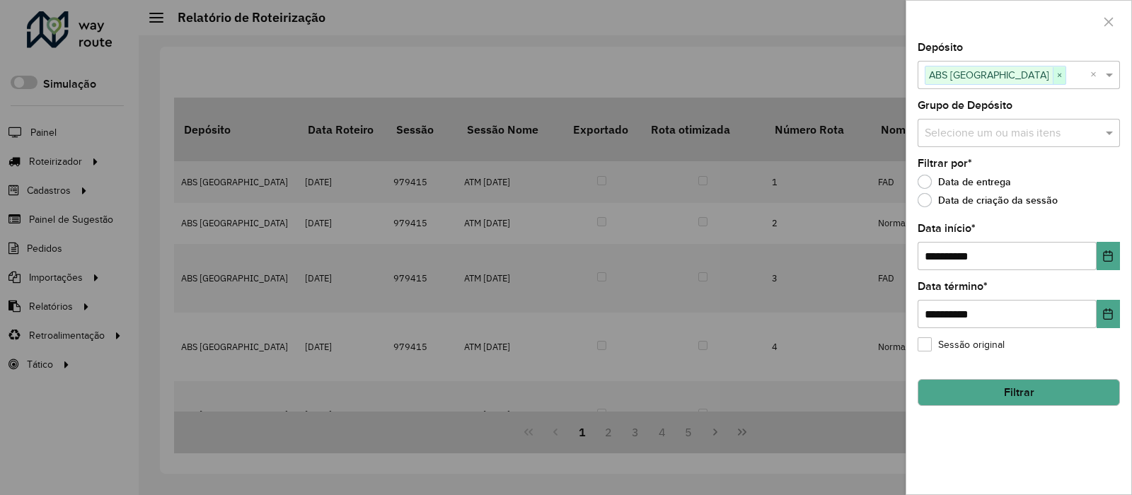
click at [1053, 71] on span "×" at bounding box center [1059, 75] width 13 height 17
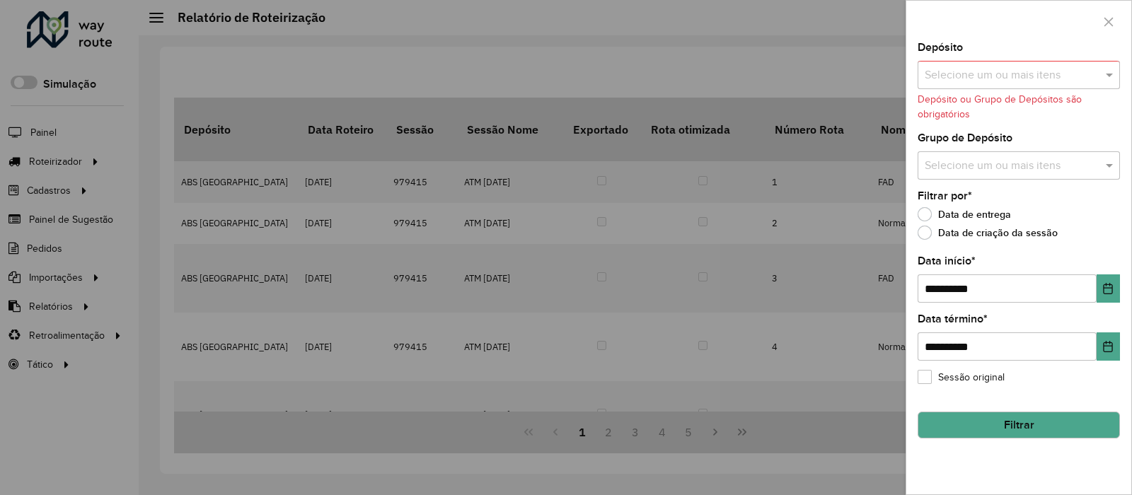
click at [1008, 71] on input "text" at bounding box center [1011, 75] width 181 height 17
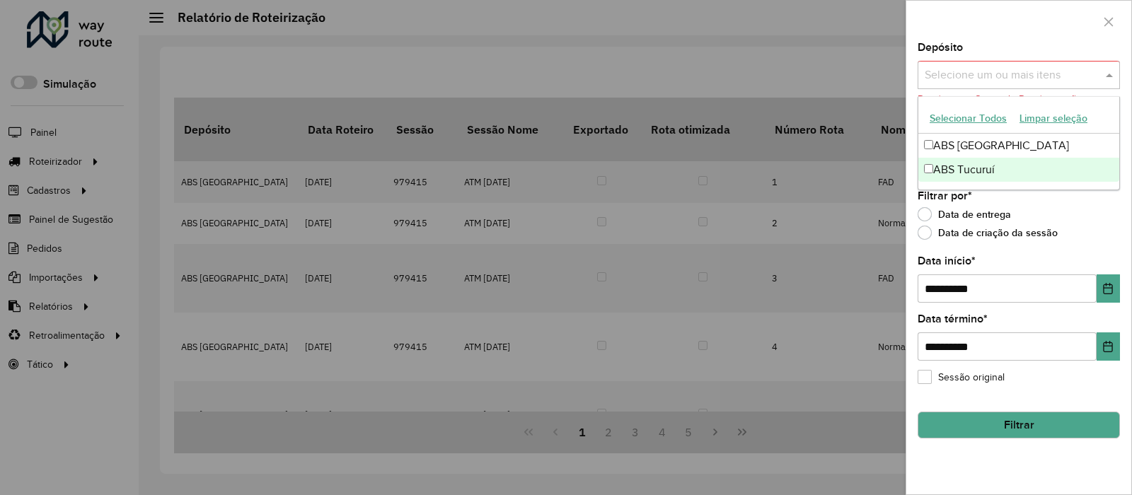
click at [996, 167] on div "ABS Tucuruí" at bounding box center [1019, 170] width 201 height 24
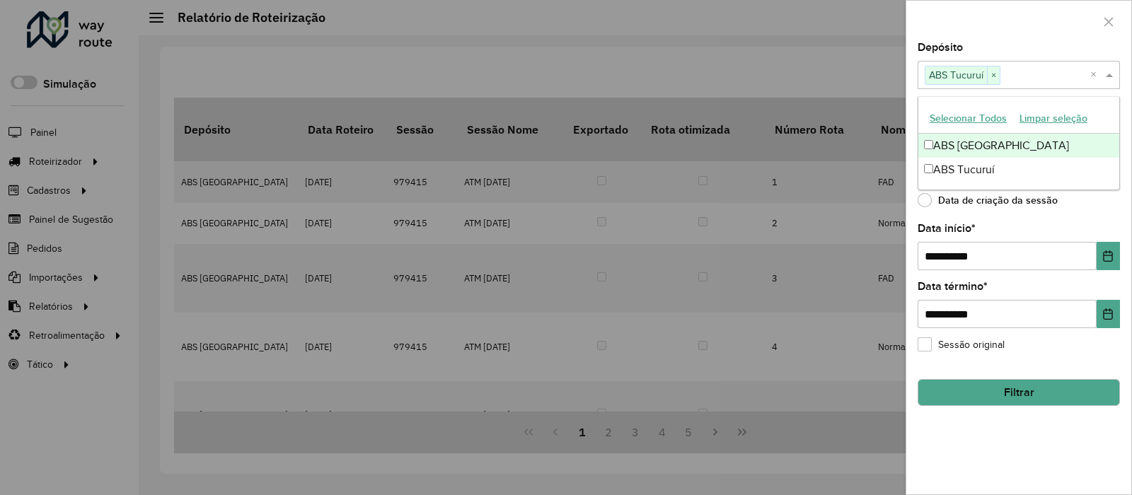
click at [1050, 44] on div "Depósito Selecione um ou mais itens ABS Tucuruí × ×" at bounding box center [1019, 65] width 202 height 47
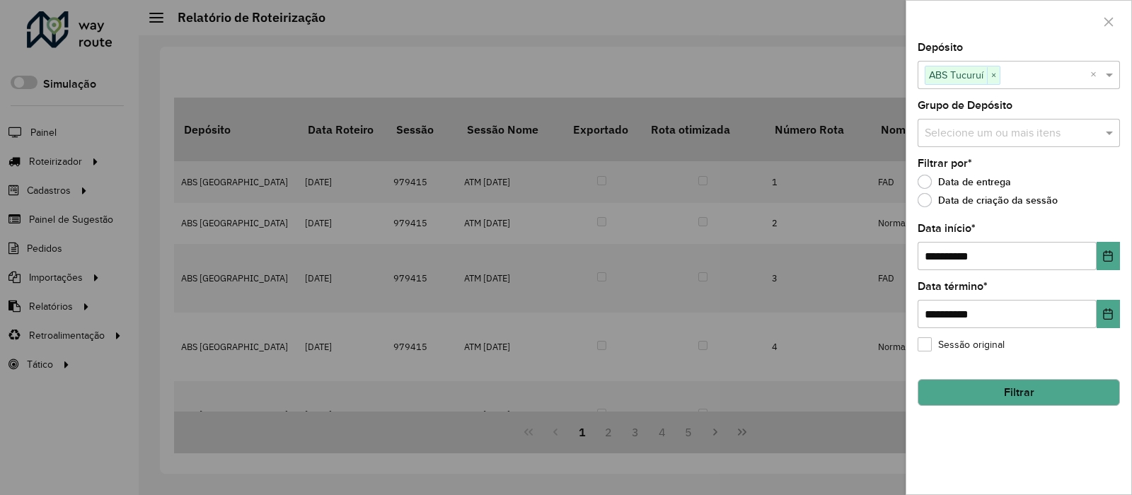
click at [1016, 381] on button "Filtrar" at bounding box center [1019, 392] width 202 height 27
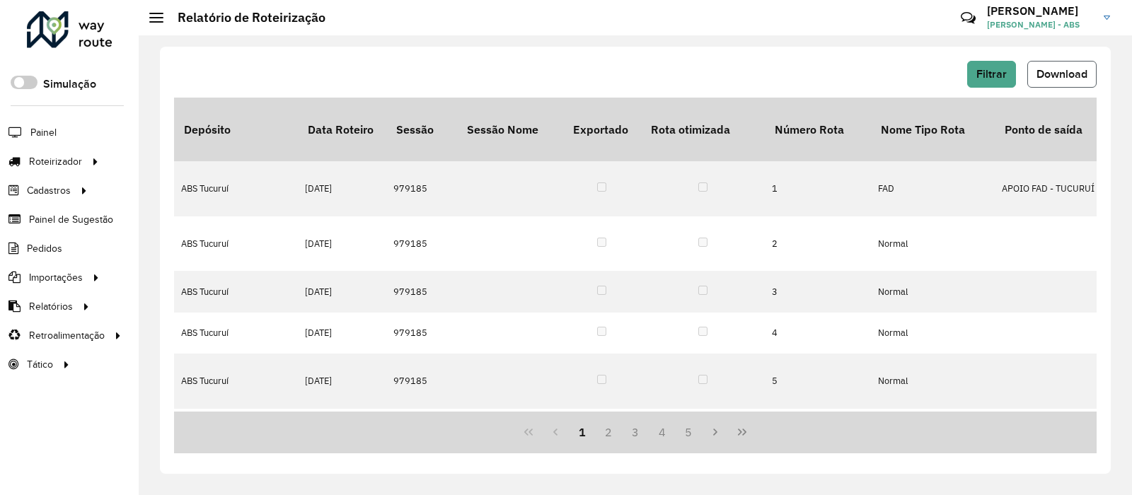
click at [1081, 75] on span "Download" at bounding box center [1062, 74] width 51 height 12
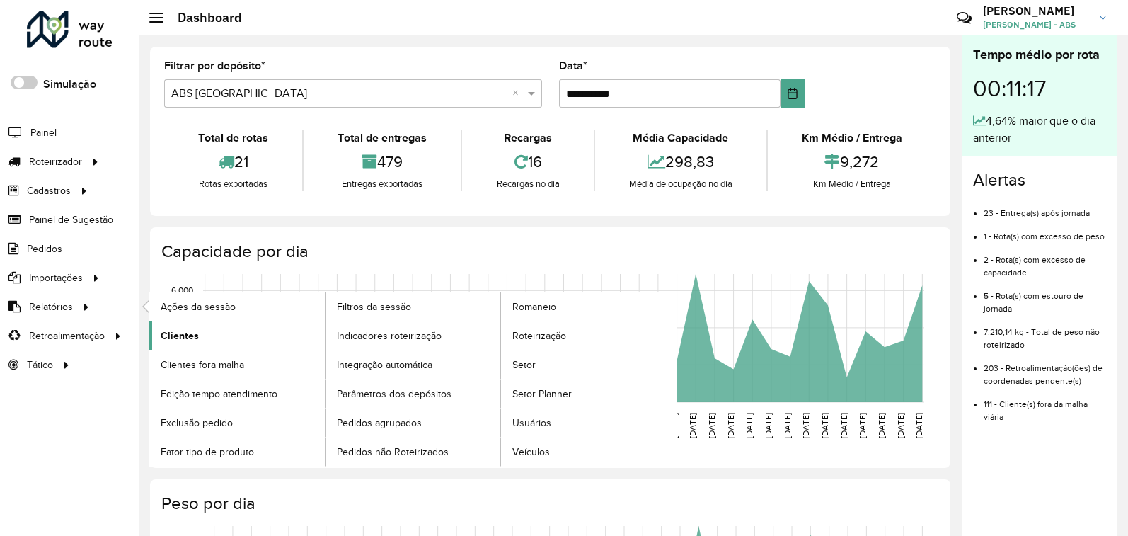
click at [176, 325] on link "Clientes" at bounding box center [237, 335] width 176 height 28
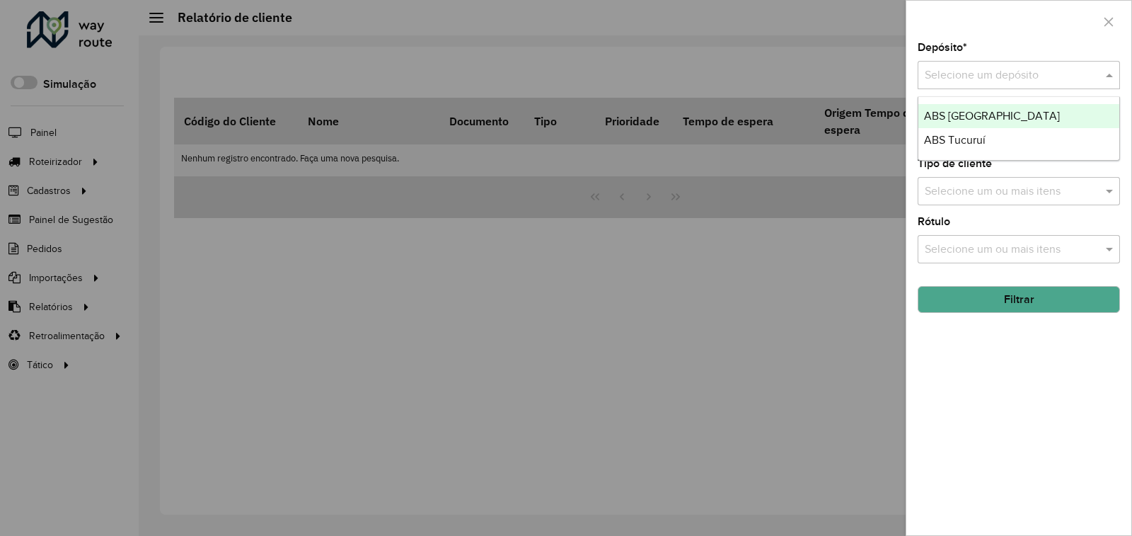
click at [1030, 76] on input "text" at bounding box center [1005, 75] width 160 height 17
click at [994, 120] on span "ABS [GEOGRAPHIC_DATA]" at bounding box center [992, 116] width 136 height 12
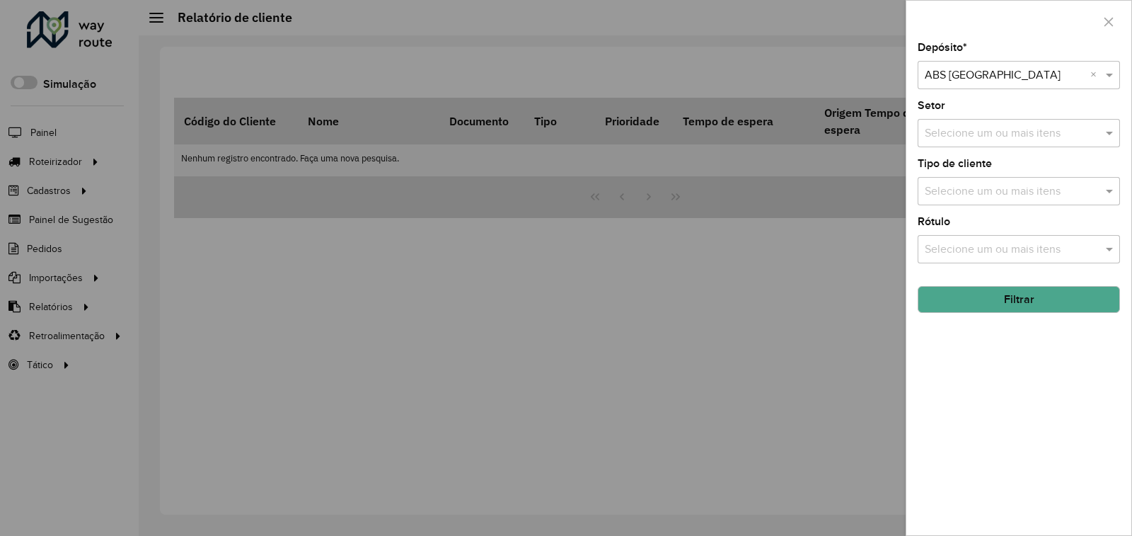
click at [995, 298] on button "Filtrar" at bounding box center [1019, 299] width 202 height 27
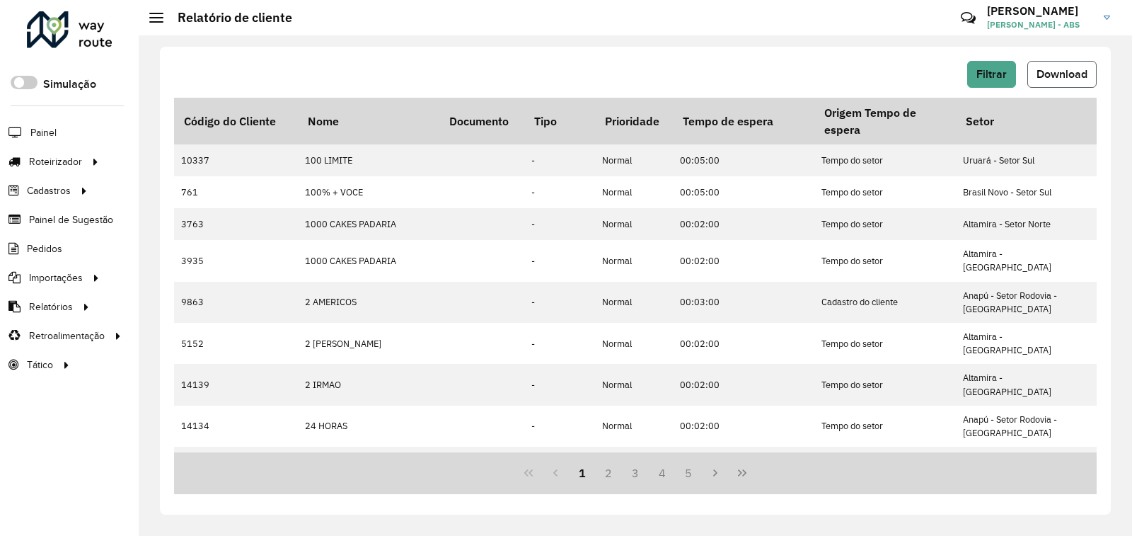
click at [1054, 70] on span "Download" at bounding box center [1062, 74] width 51 height 12
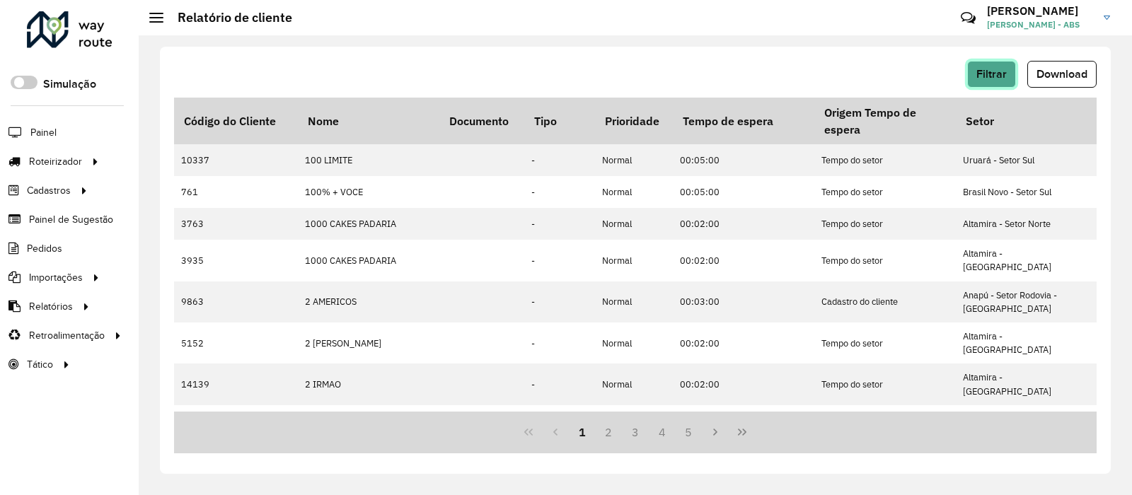
click at [992, 79] on span "Filtrar" at bounding box center [992, 74] width 30 height 12
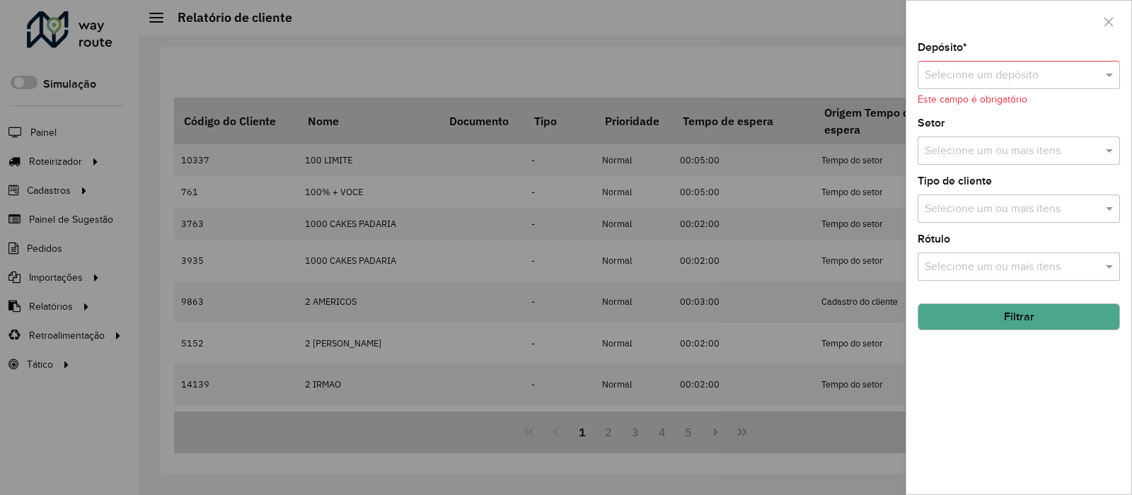
click at [1053, 80] on input "text" at bounding box center [1005, 75] width 160 height 17
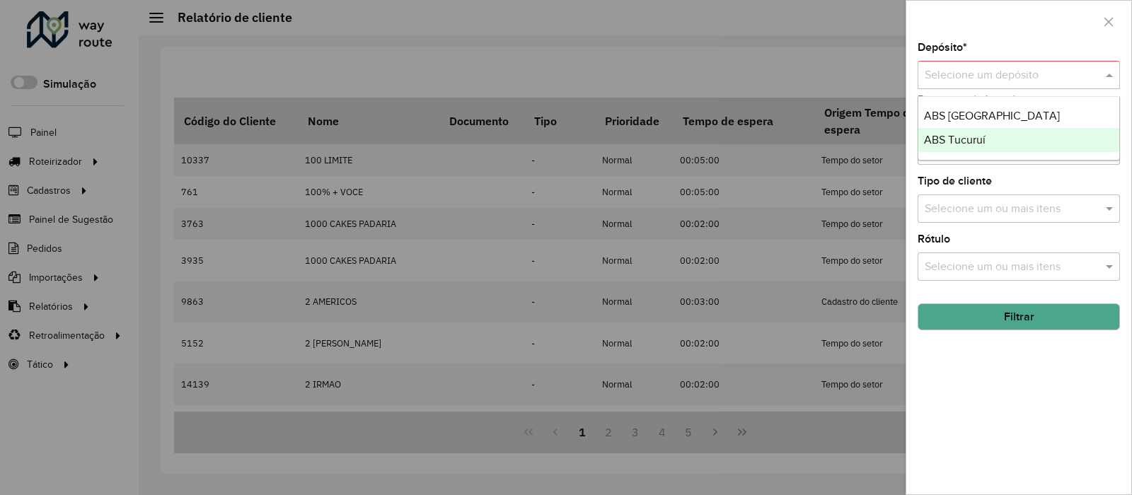
click at [1000, 142] on div "ABS Tucuruí" at bounding box center [1019, 140] width 201 height 24
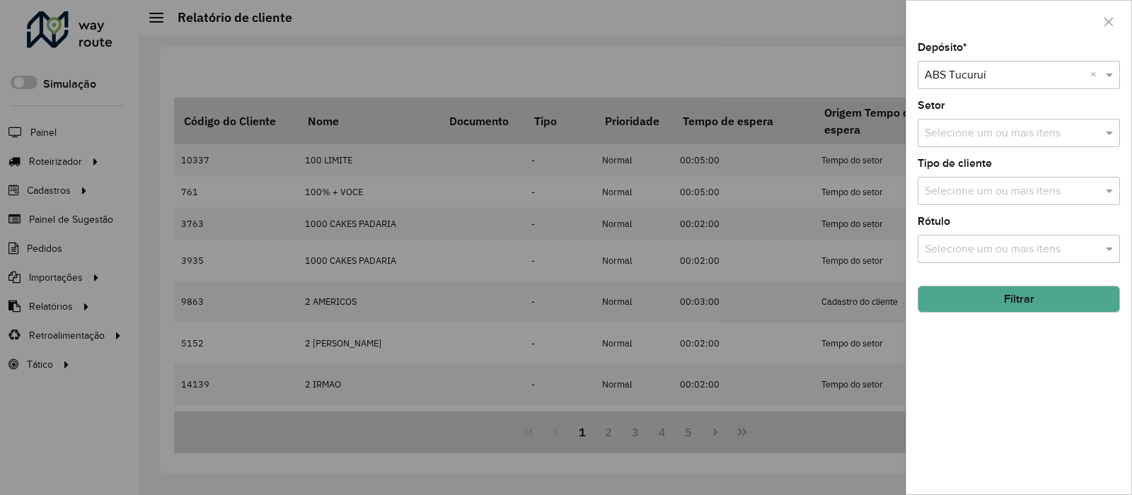
click at [1013, 301] on button "Filtrar" at bounding box center [1019, 299] width 202 height 27
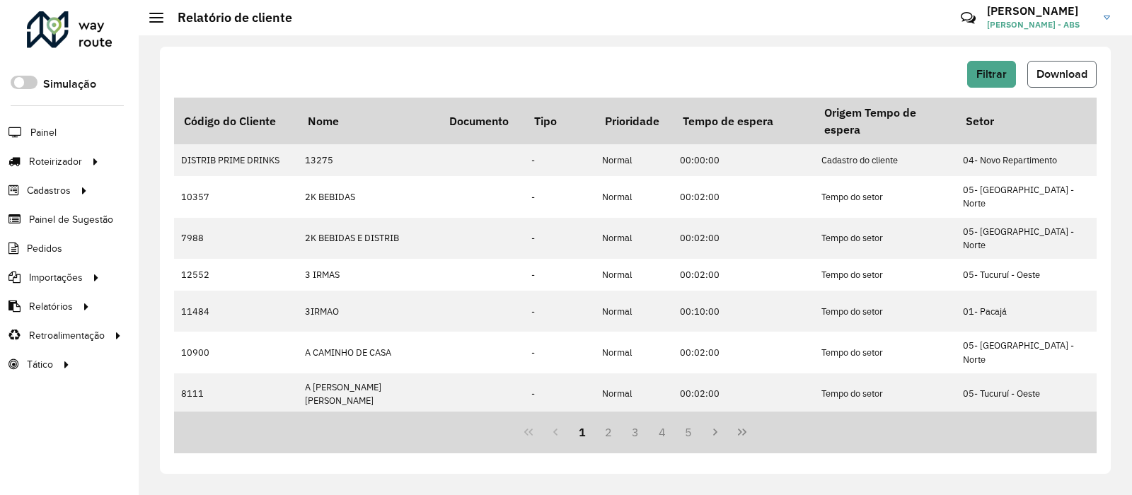
click at [1067, 71] on span "Download" at bounding box center [1062, 74] width 51 height 12
